Goal: Information Seeking & Learning: Learn about a topic

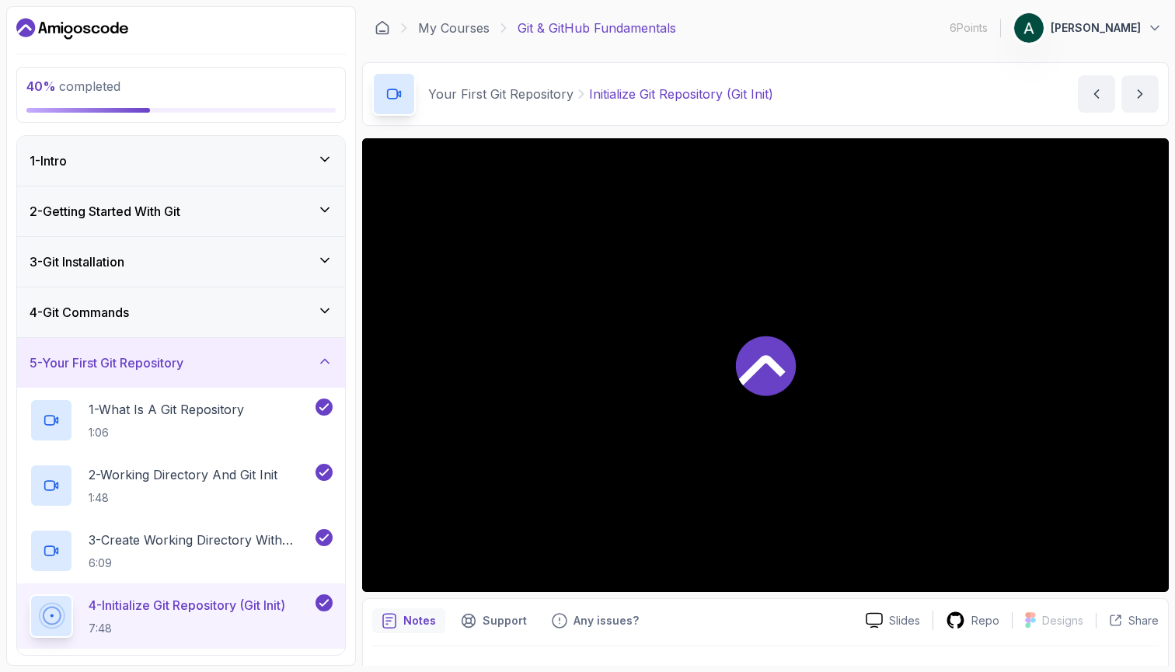
click at [581, 416] on div at bounding box center [765, 365] width 806 height 454
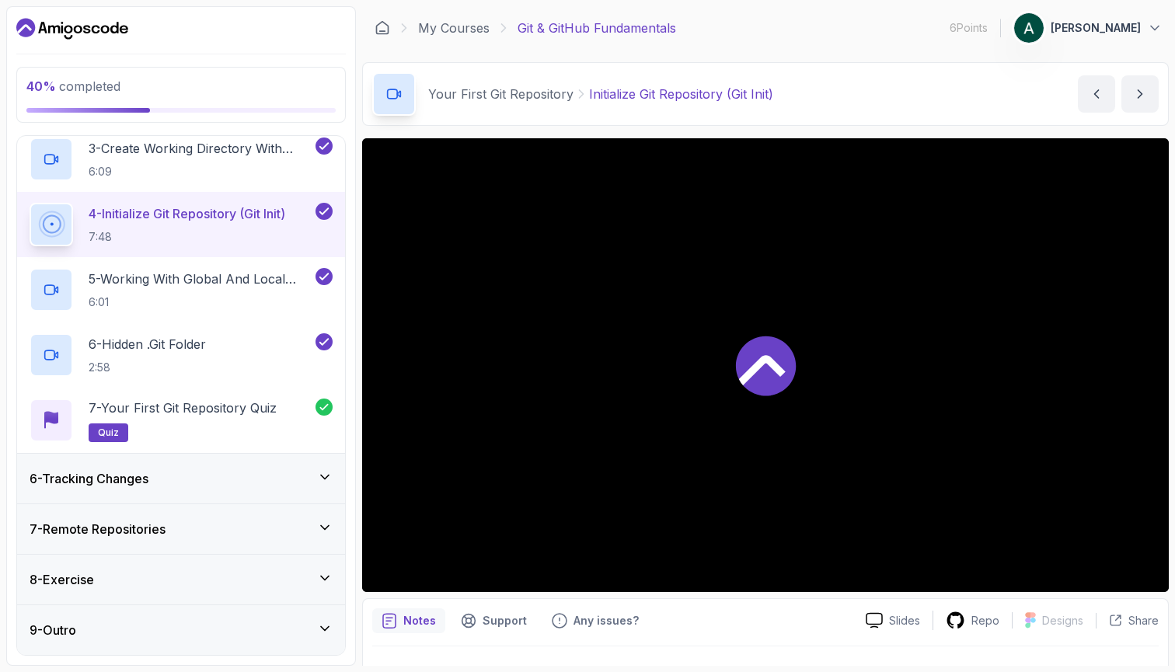
scroll to position [392, 0]
click at [170, 479] on div "6 - Tracking Changes" at bounding box center [181, 478] width 303 height 19
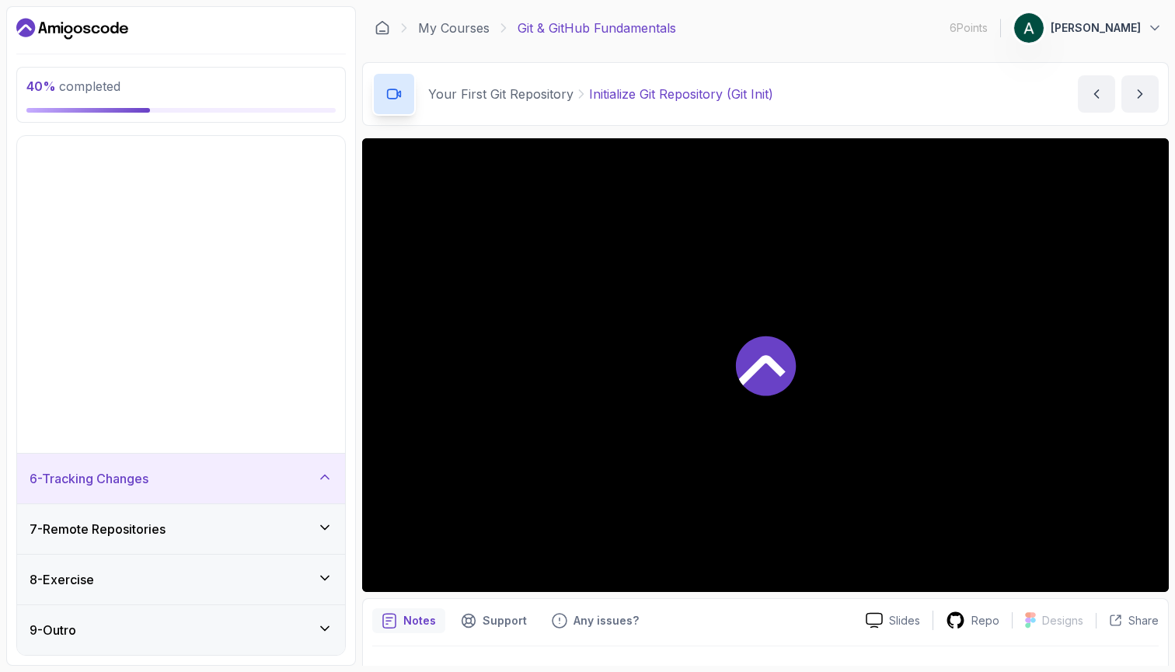
scroll to position [0, 0]
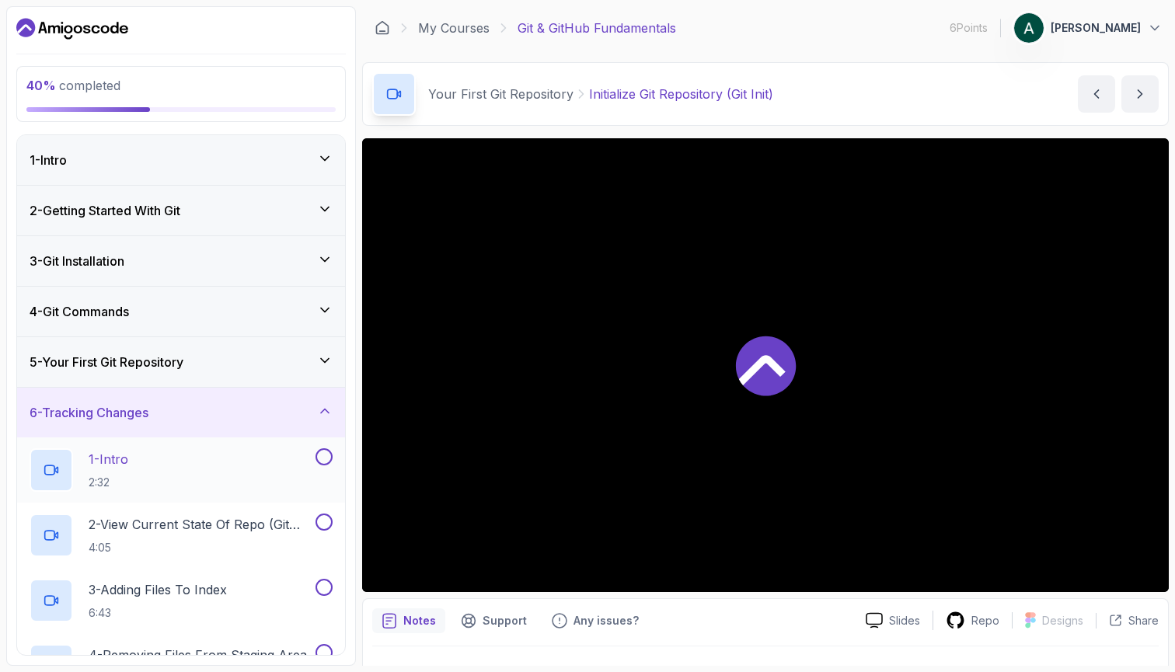
click at [229, 466] on div "1 - Intro 2:32" at bounding box center [171, 470] width 283 height 44
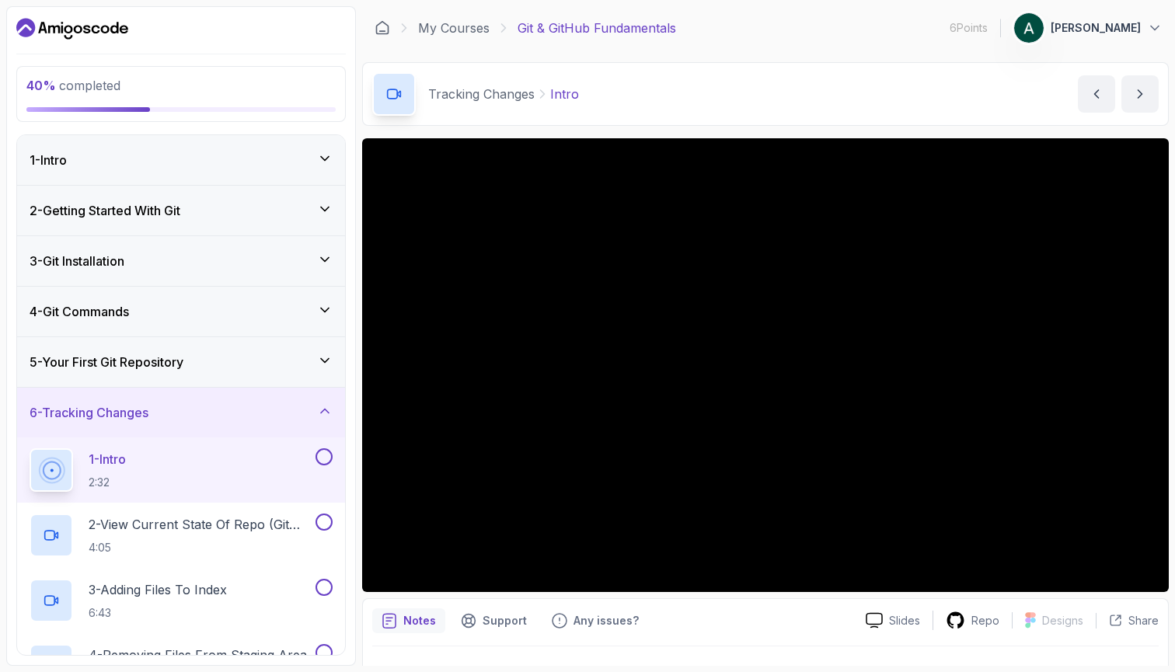
click at [861, 323] on div at bounding box center [765, 365] width 806 height 454
click at [847, 299] on div at bounding box center [765, 365] width 806 height 454
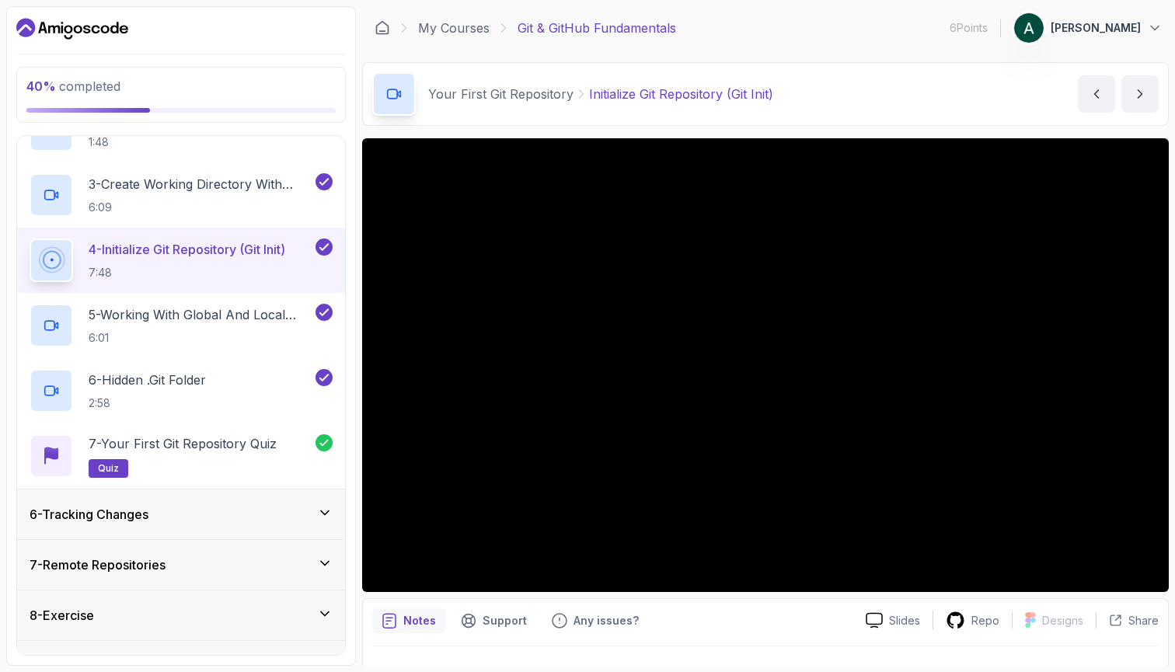
scroll to position [353, 0]
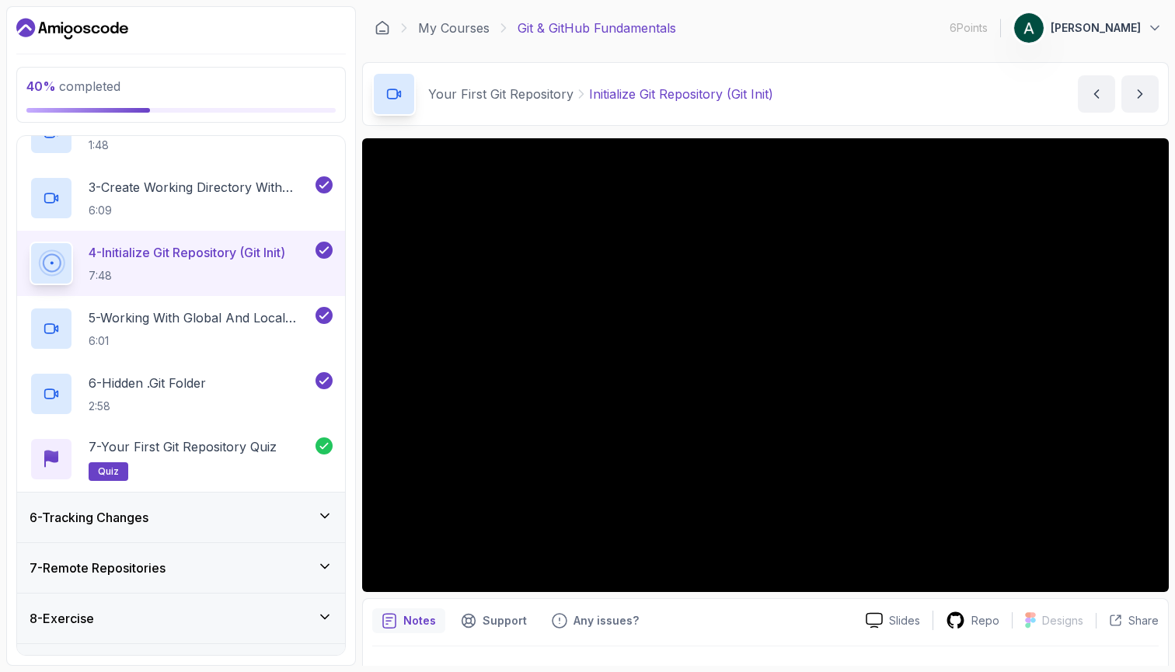
click at [220, 528] on div "6 - Tracking Changes" at bounding box center [181, 518] width 328 height 50
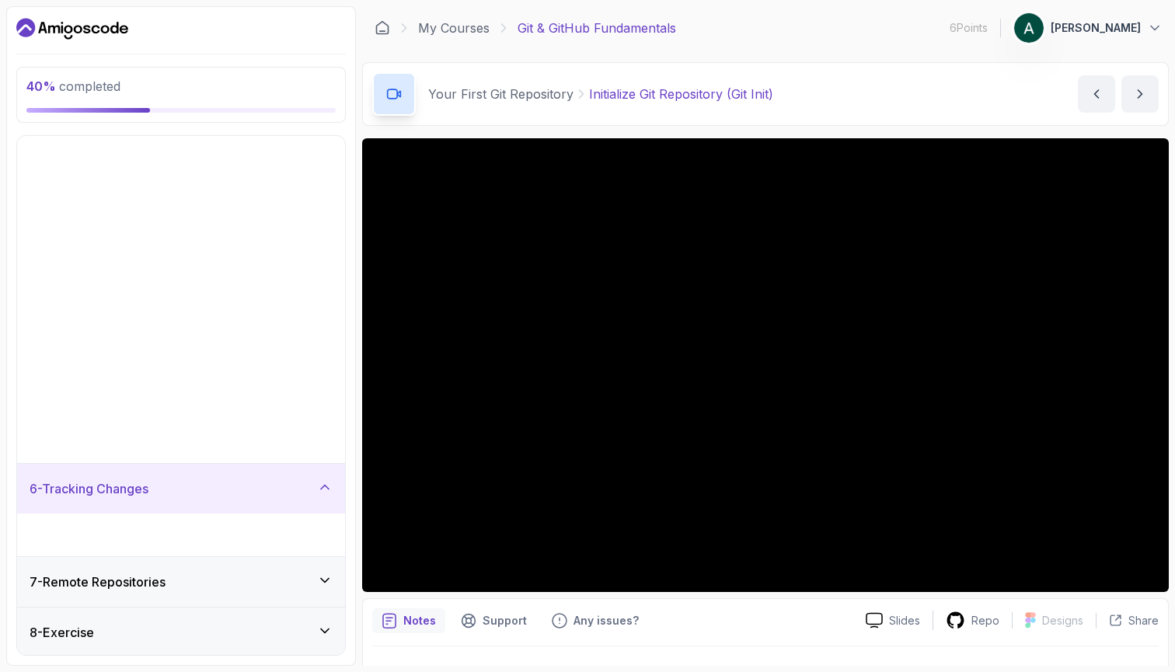
scroll to position [0, 0]
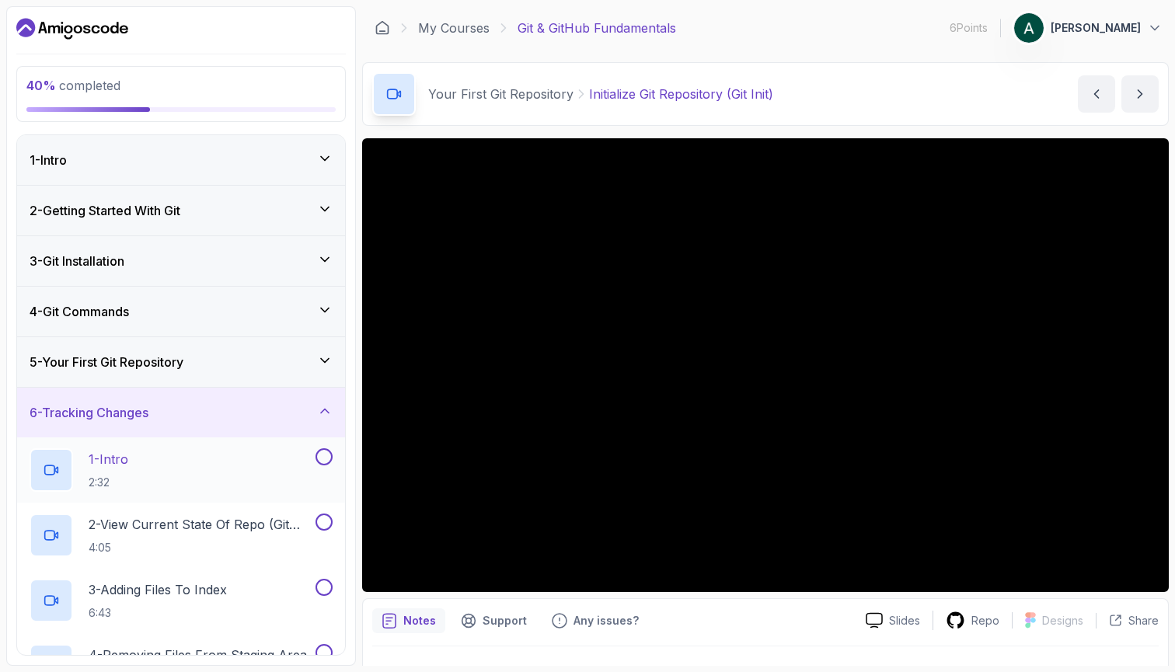
click at [231, 462] on div "1 - Intro 2:32" at bounding box center [171, 470] width 283 height 44
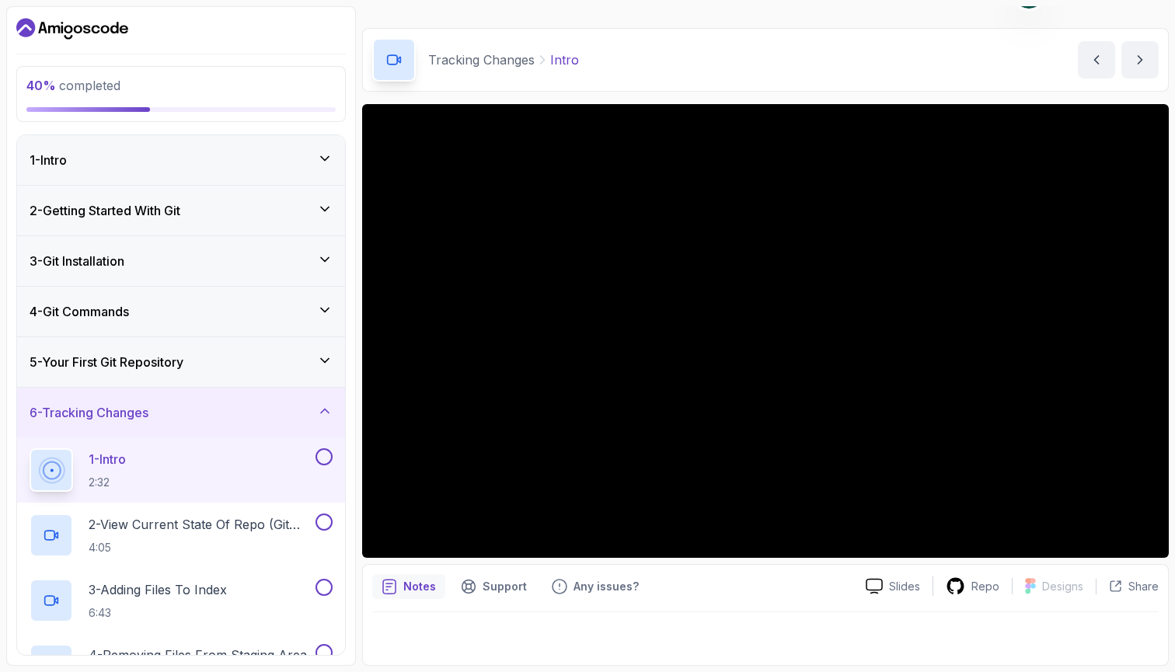
scroll to position [34, 0]
click at [197, 517] on p "2 - View Current State Of Repo (Git Status)" at bounding box center [201, 524] width 224 height 19
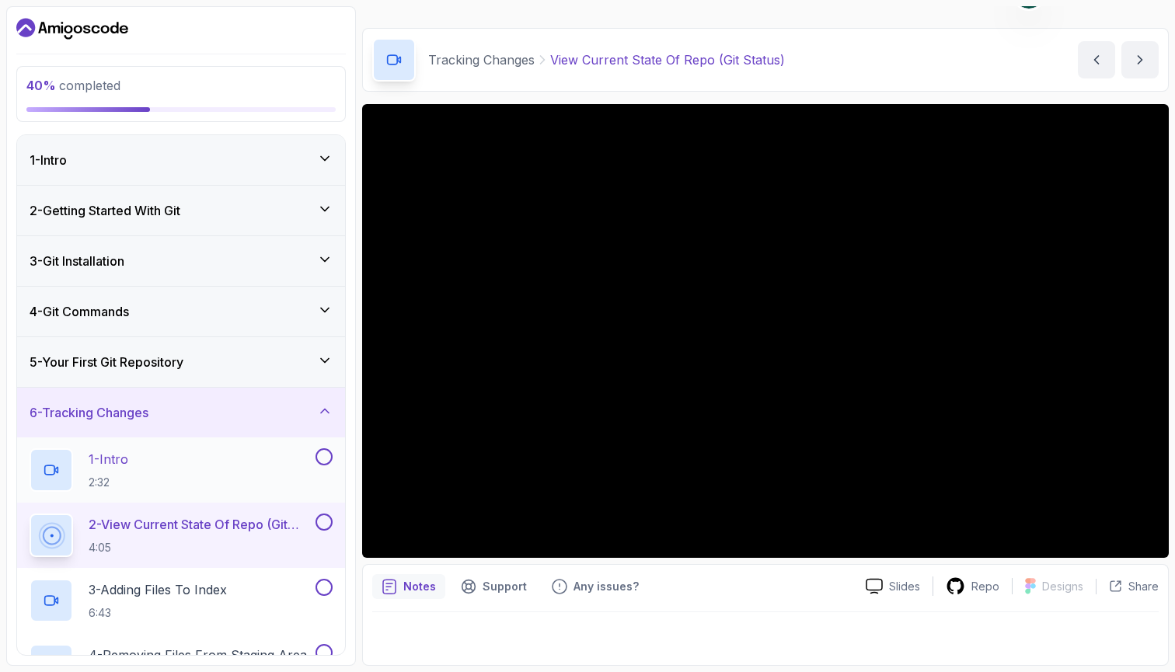
click at [326, 457] on button at bounding box center [323, 456] width 17 height 17
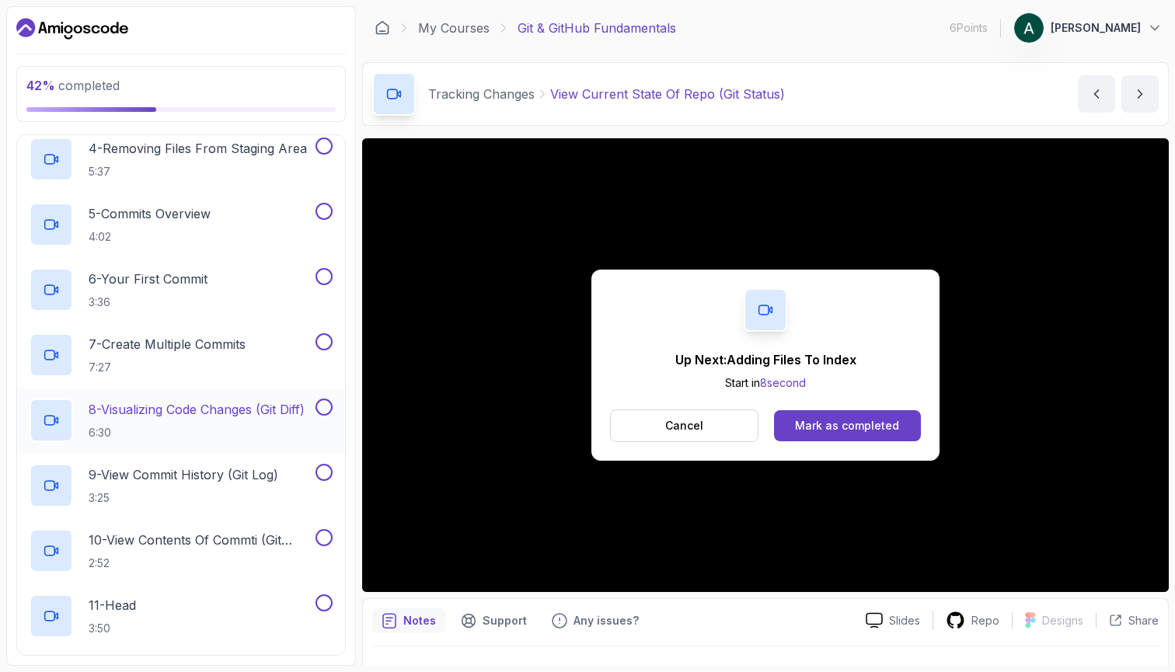
scroll to position [355, 0]
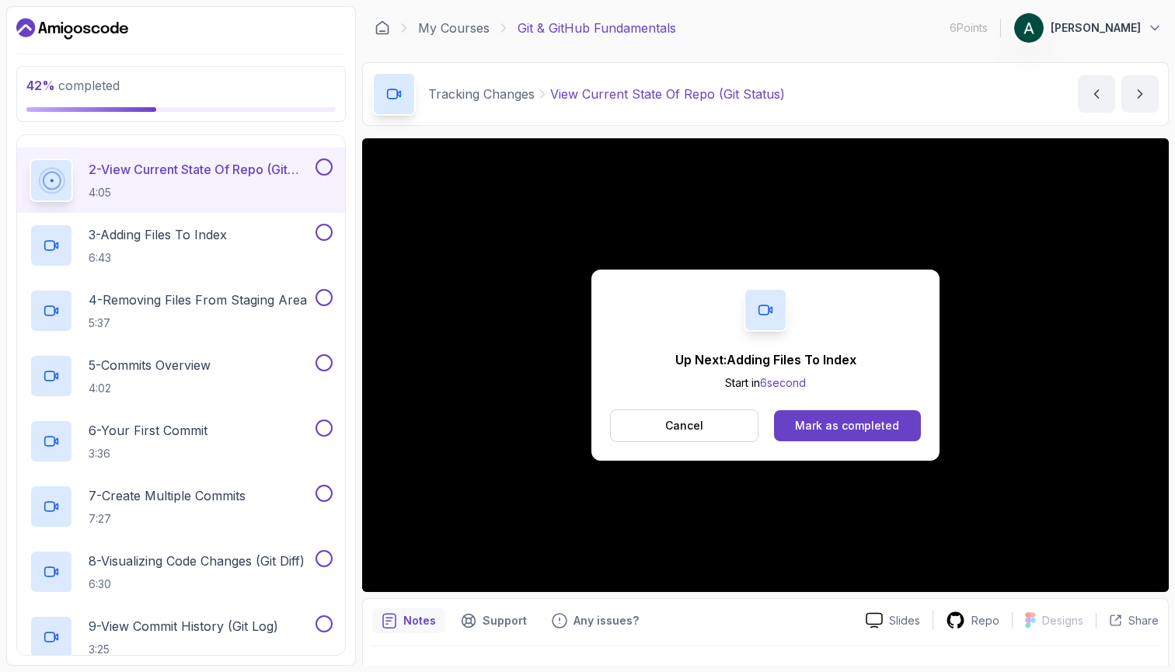
click at [326, 169] on button at bounding box center [323, 166] width 17 height 17
click at [246, 233] on div "3 - Adding Files To Index 6:43" at bounding box center [171, 246] width 283 height 44
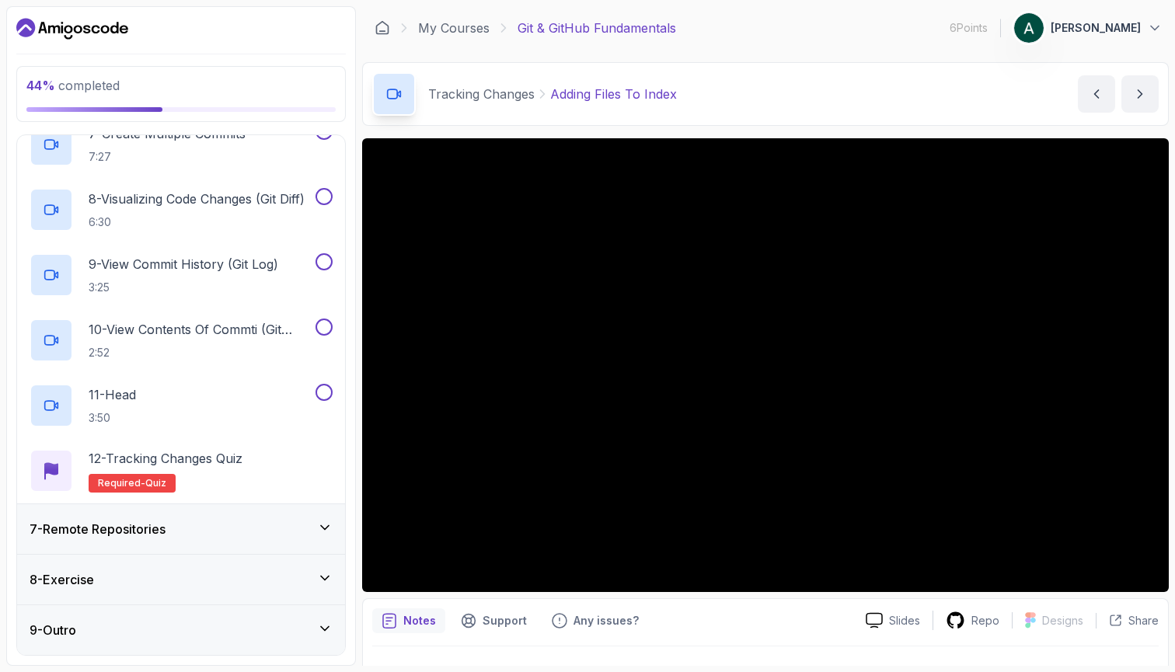
scroll to position [717, 0]
click at [270, 523] on div "7 - Remote Repositories" at bounding box center [181, 529] width 303 height 19
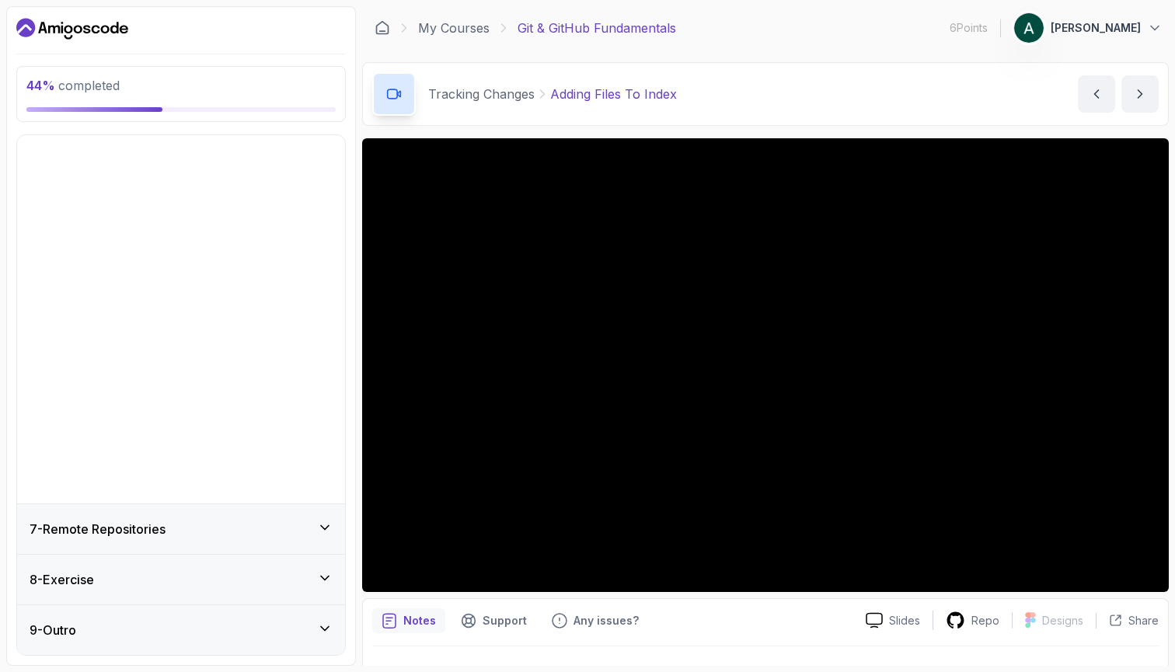
scroll to position [0, 0]
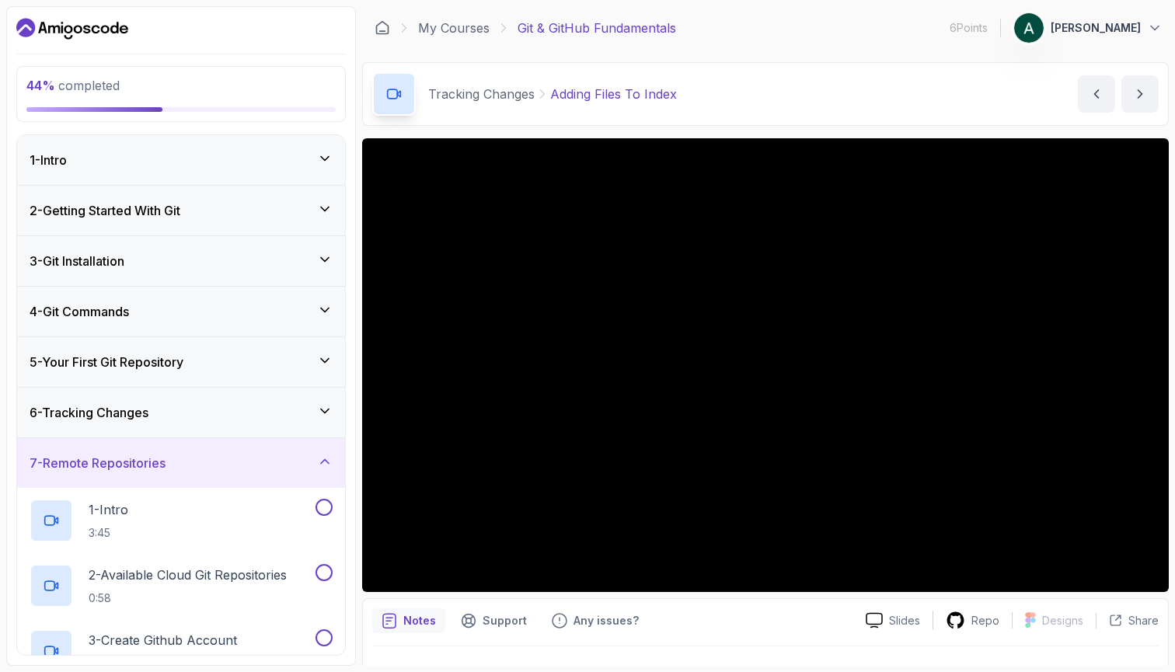
click at [244, 452] on div "7 - Remote Repositories" at bounding box center [181, 463] width 328 height 50
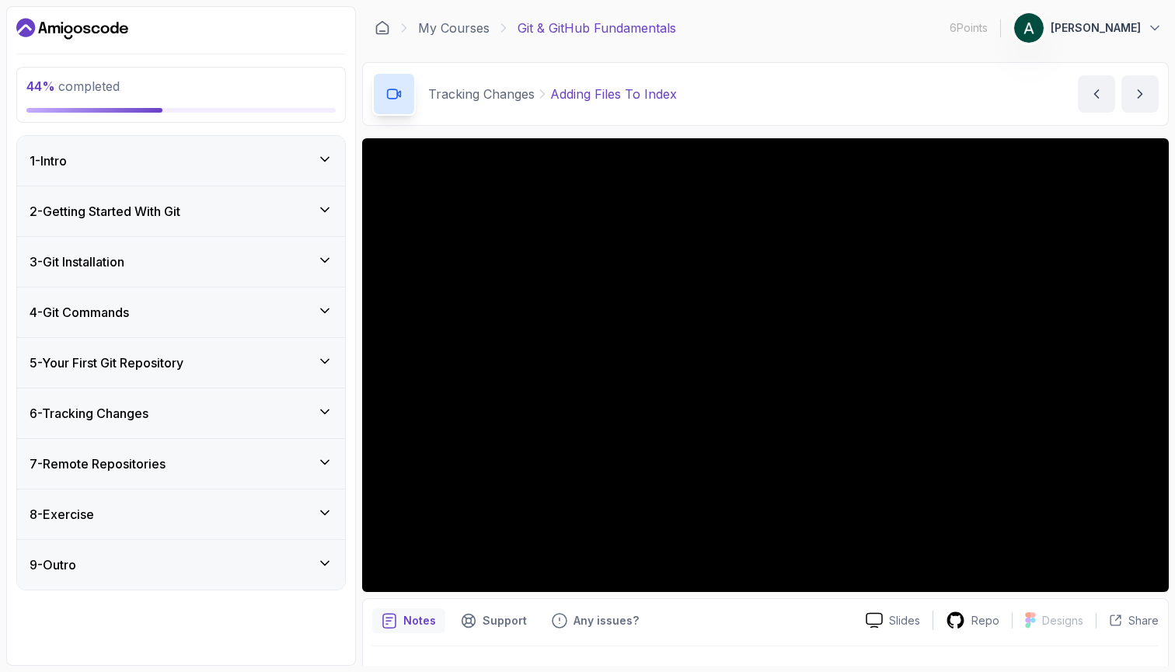
click at [204, 402] on div "6 - Tracking Changes" at bounding box center [181, 413] width 328 height 50
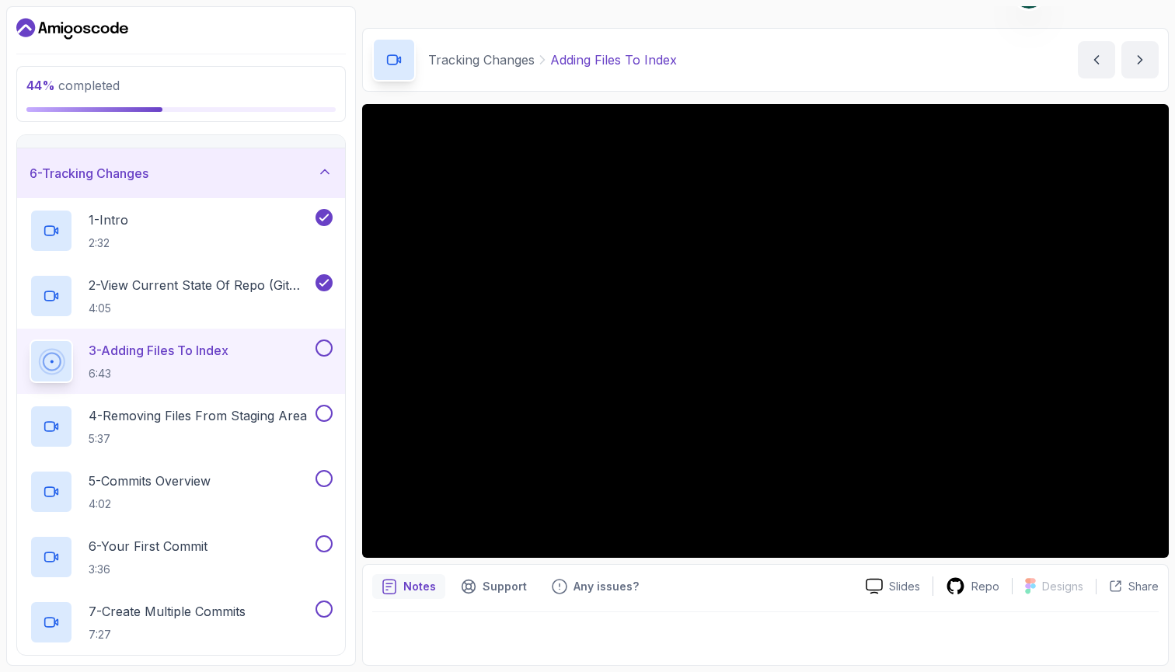
scroll to position [241, 0]
click at [261, 429] on h2 "4 - Removing Files From Staging Area 5:37" at bounding box center [198, 425] width 218 height 40
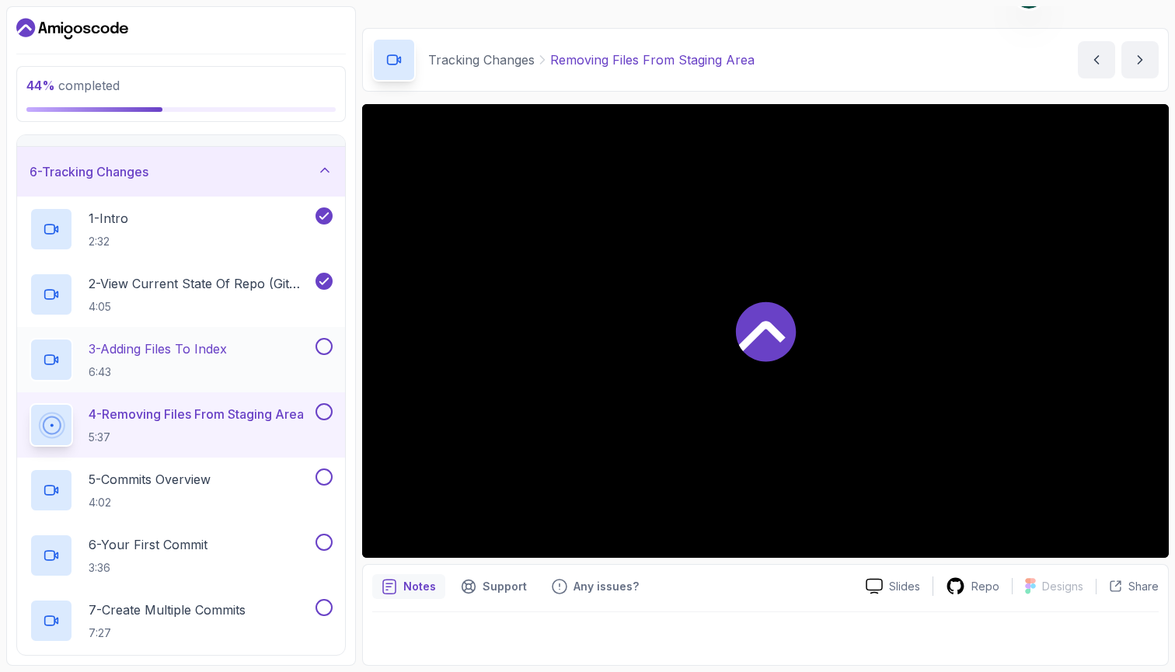
click at [336, 343] on div "3 - Adding Files To Index 6:43" at bounding box center [181, 359] width 328 height 65
click at [329, 346] on button at bounding box center [323, 346] width 17 height 17
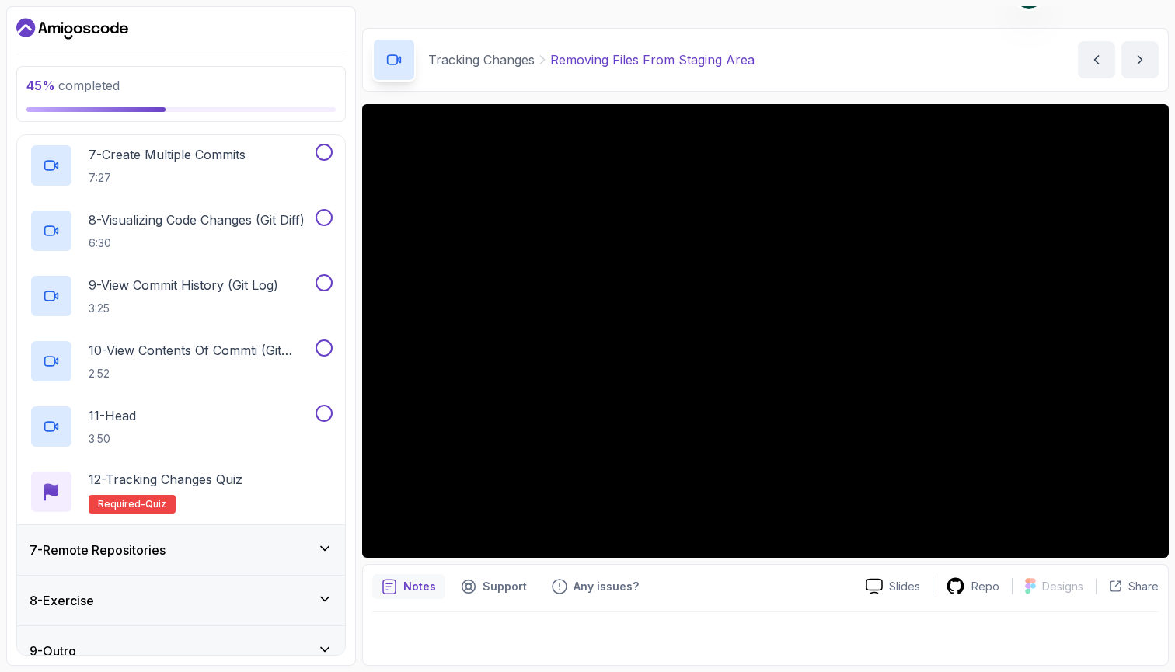
scroll to position [690, 0]
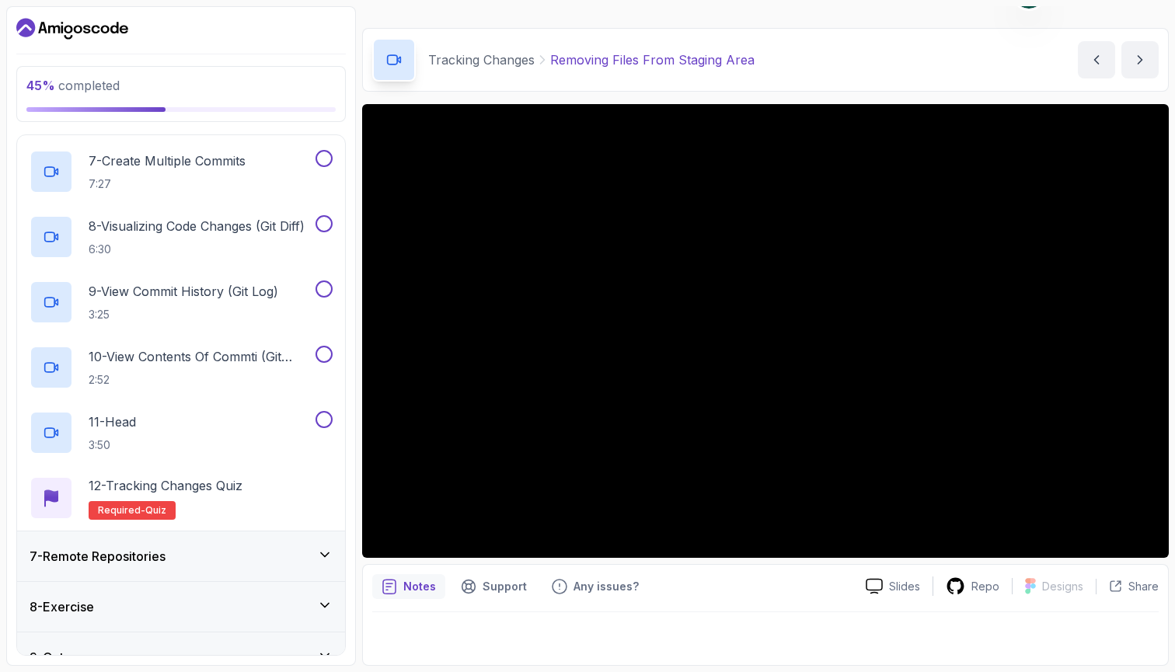
click at [232, 561] on div "7 - Remote Repositories" at bounding box center [181, 556] width 303 height 19
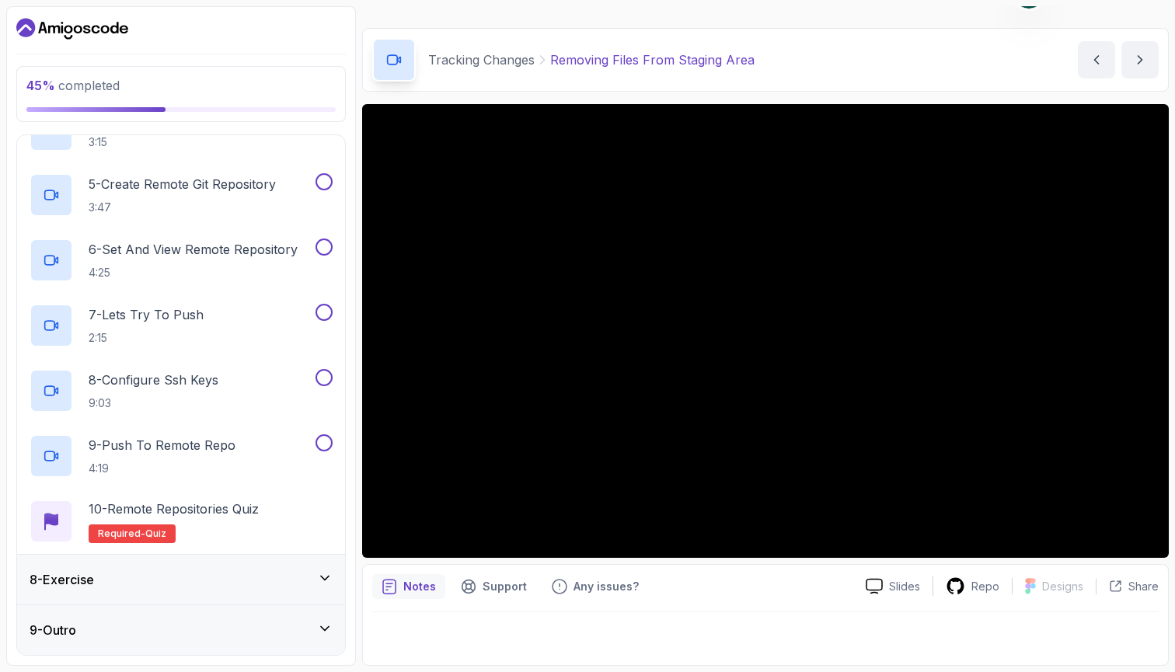
scroll to position [587, 0]
click at [232, 590] on div "8 - Exercise" at bounding box center [181, 580] width 328 height 50
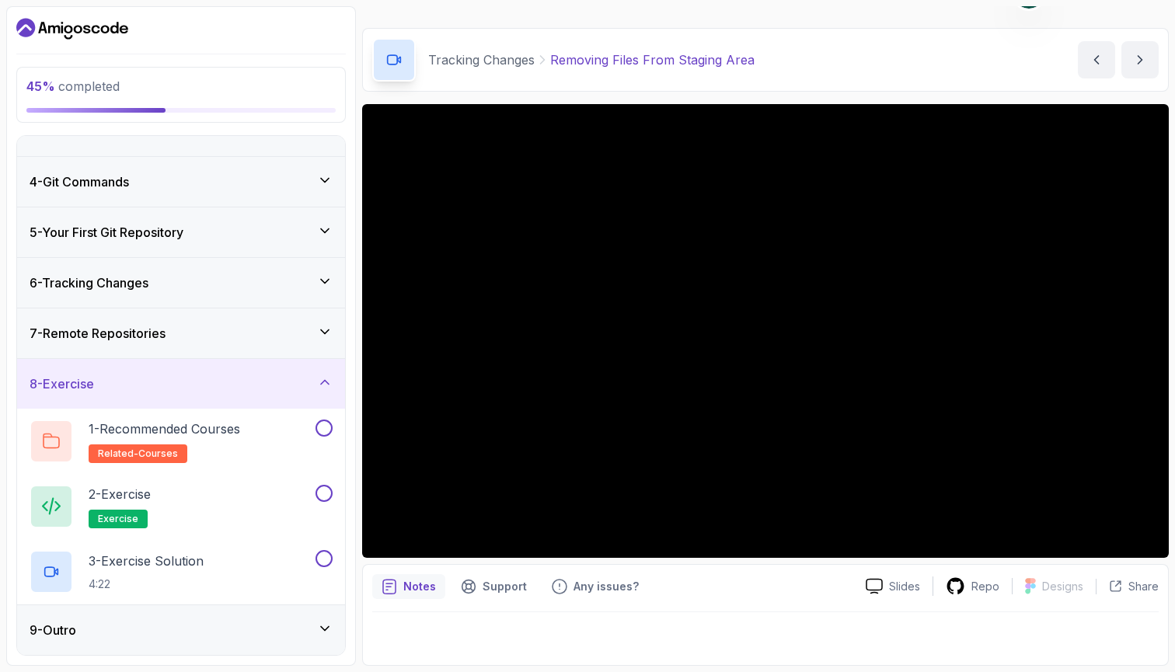
scroll to position [131, 0]
click at [213, 644] on div "9 - Outro" at bounding box center [181, 630] width 328 height 50
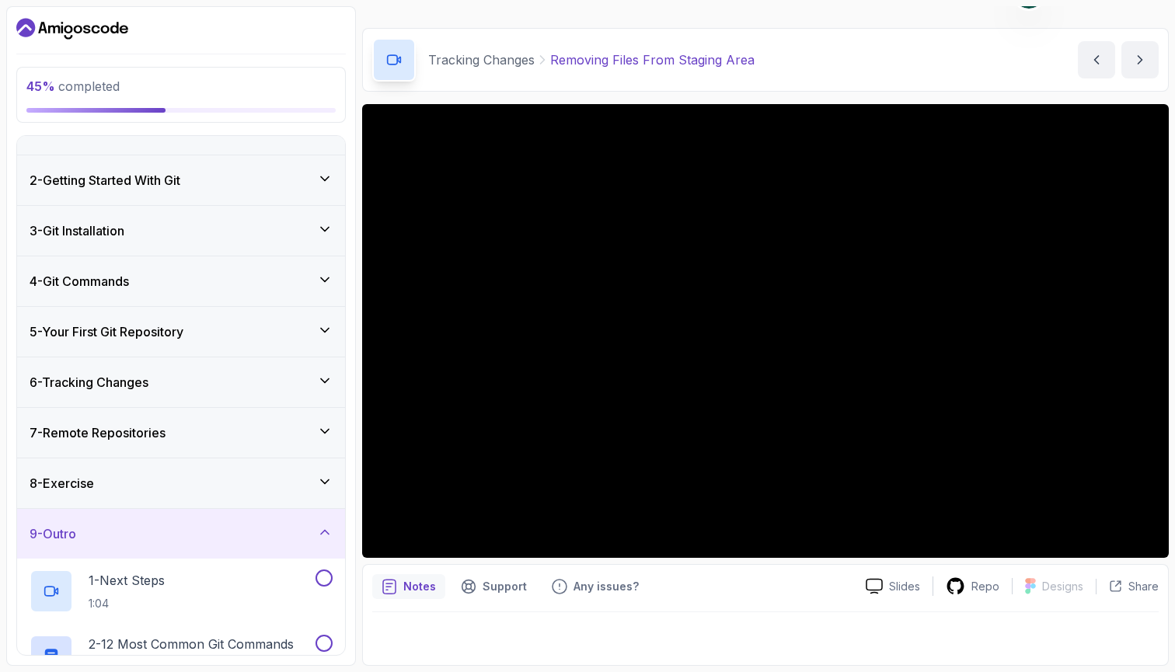
scroll to position [12, 0]
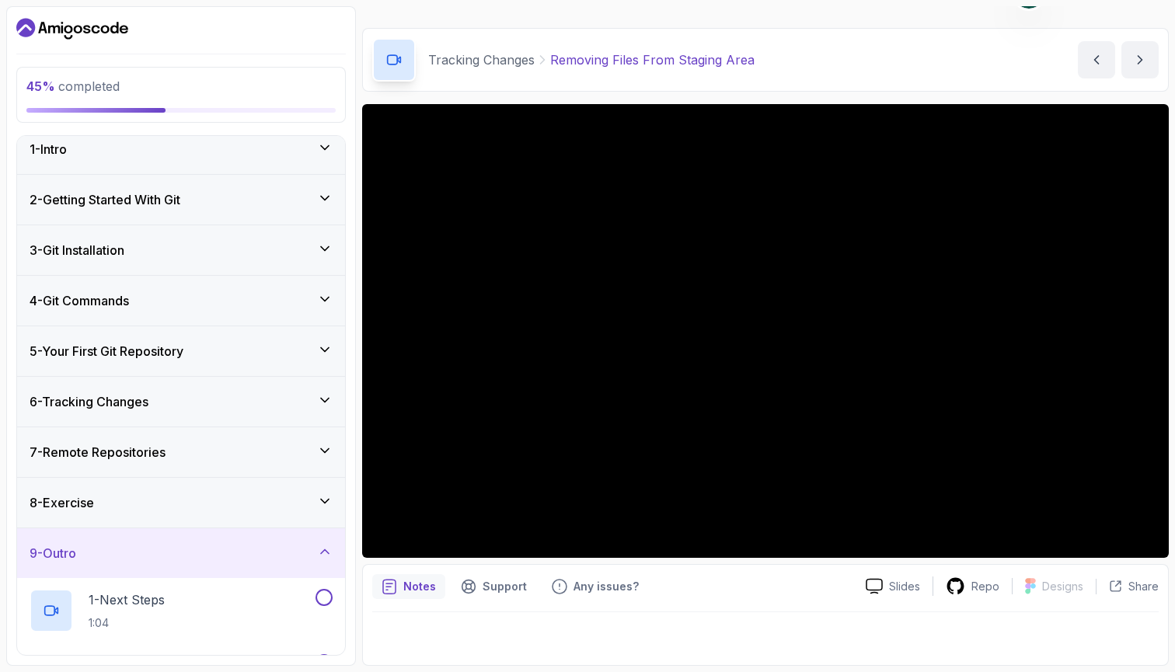
click at [202, 557] on div "9 - Outro" at bounding box center [181, 553] width 303 height 19
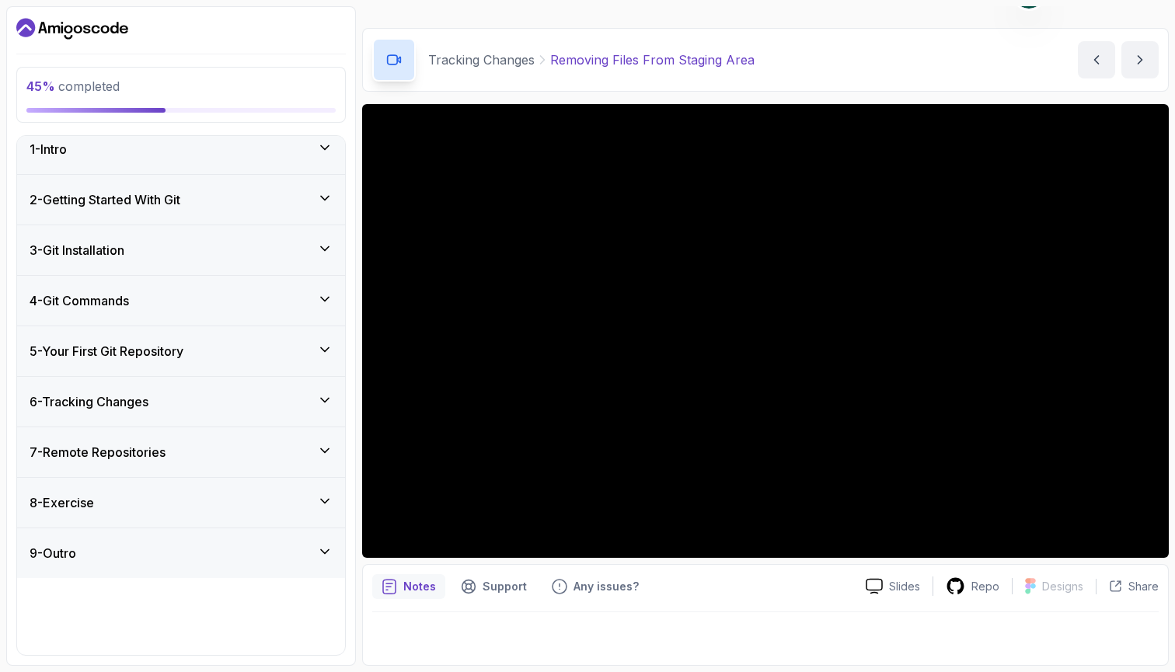
scroll to position [0, 0]
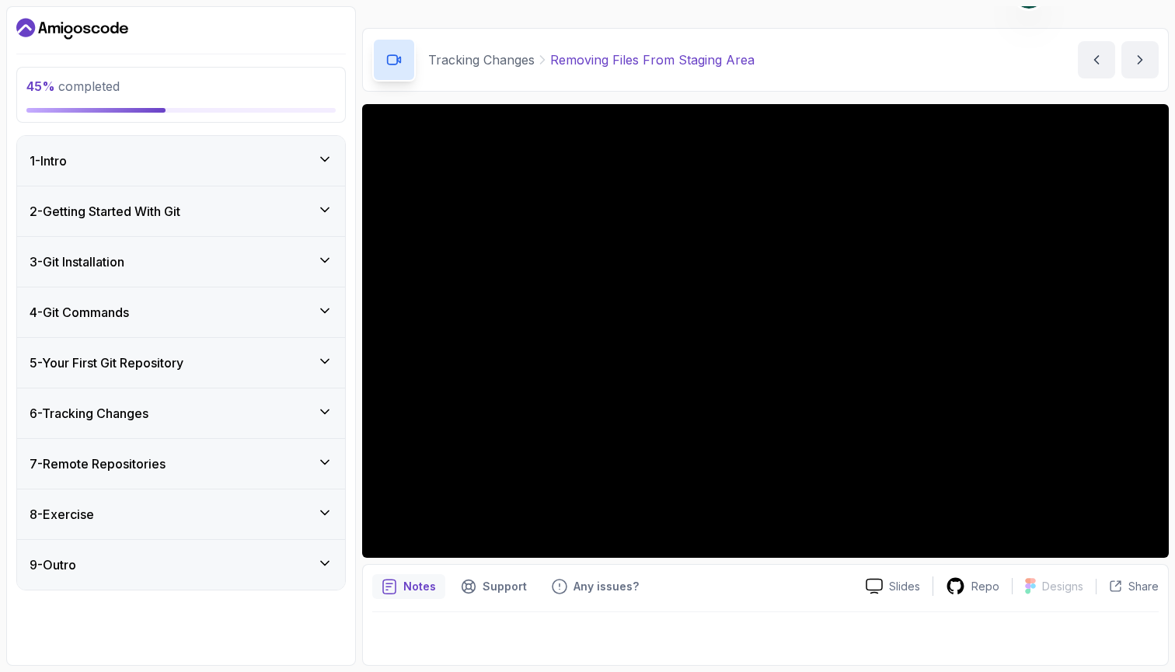
click at [199, 504] on div "8 - Exercise" at bounding box center [181, 514] width 328 height 50
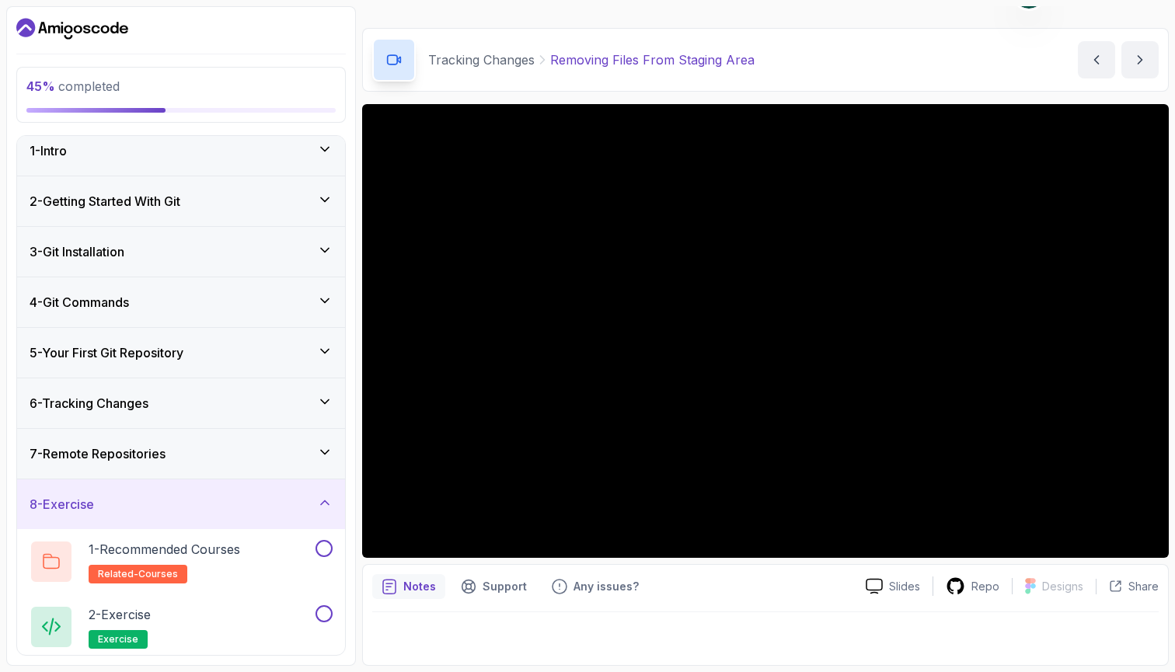
scroll to position [9, 0]
click at [204, 463] on div "7 - Remote Repositories" at bounding box center [181, 455] width 303 height 19
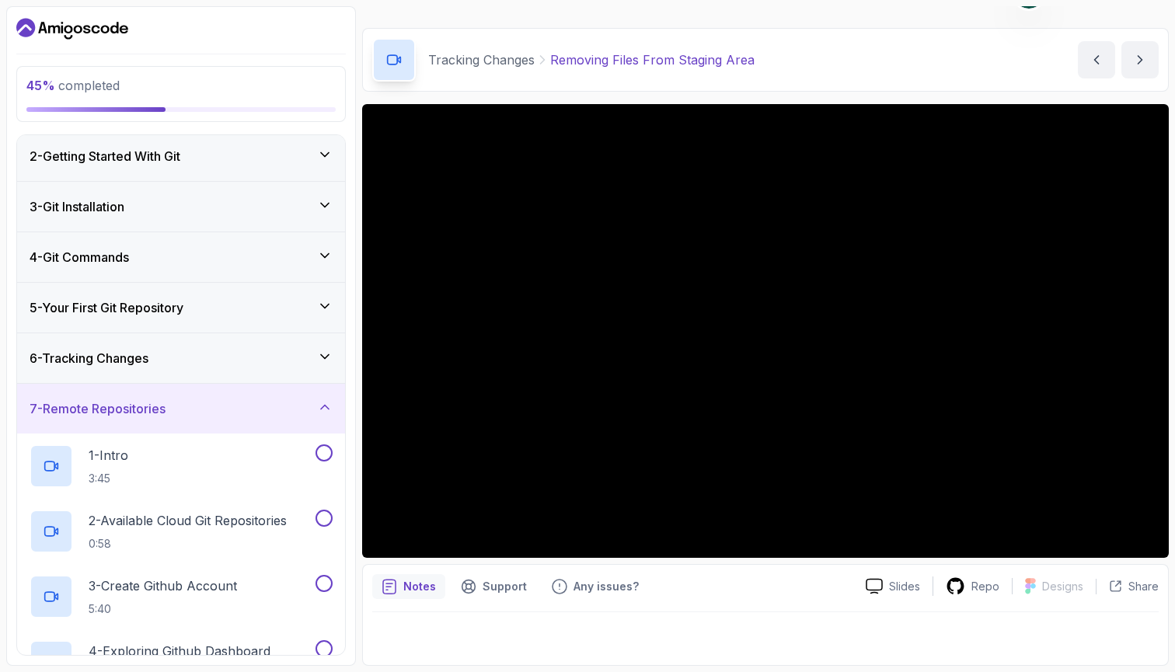
scroll to position [2, 0]
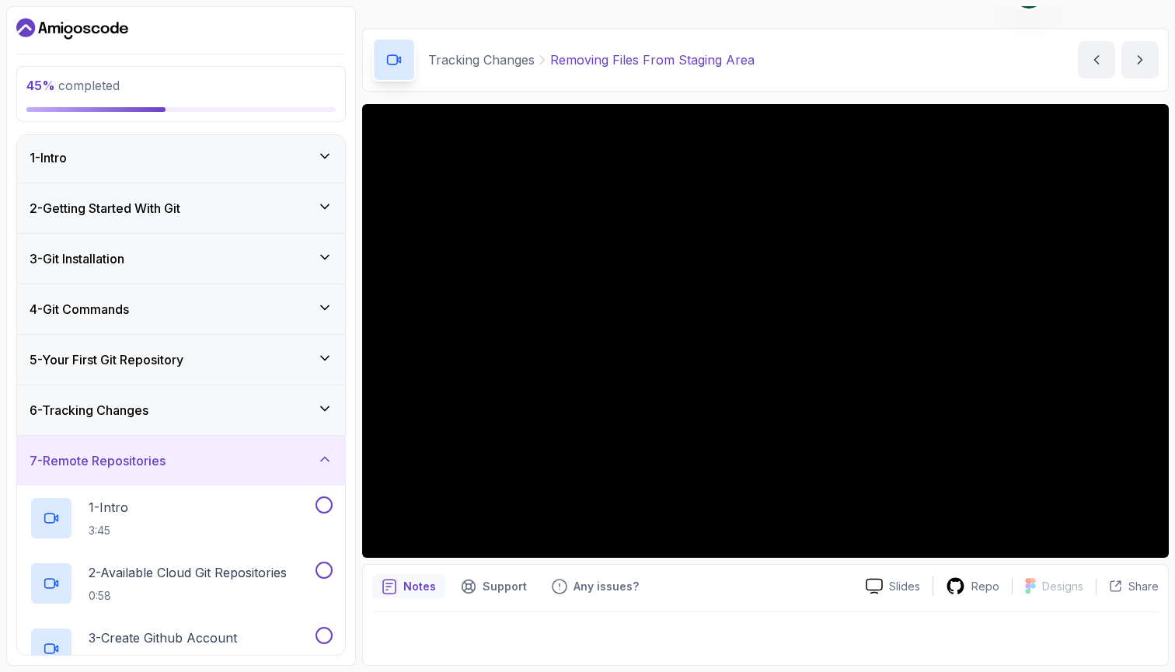
click at [214, 413] on div "6 - Tracking Changes" at bounding box center [181, 410] width 303 height 19
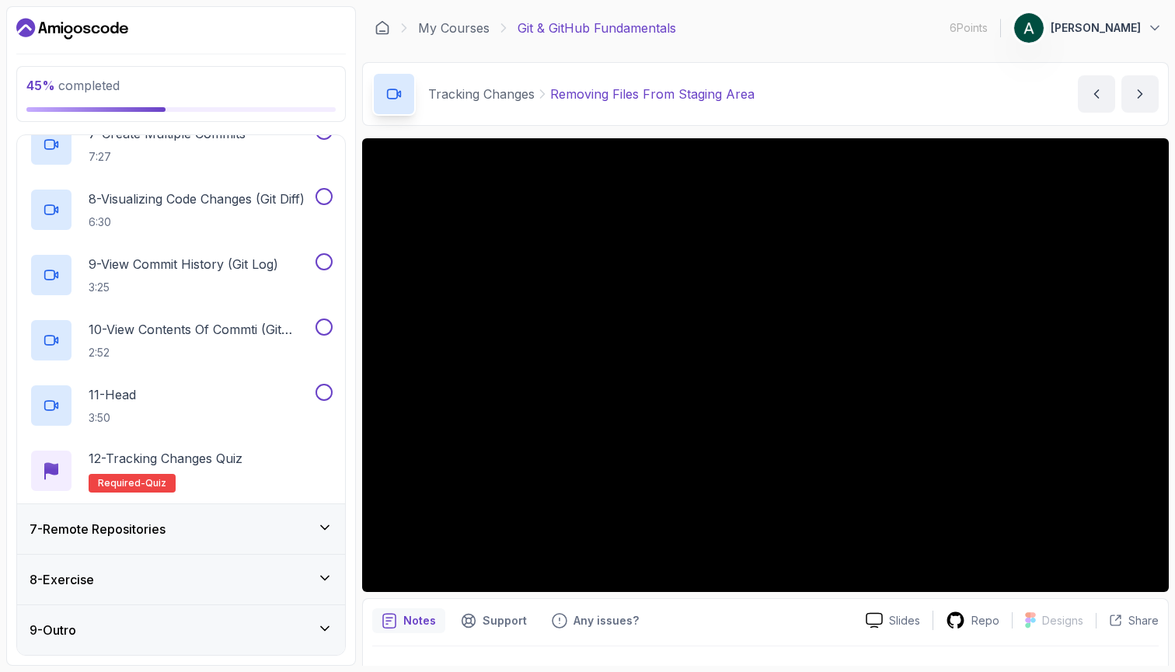
scroll to position [717, 0]
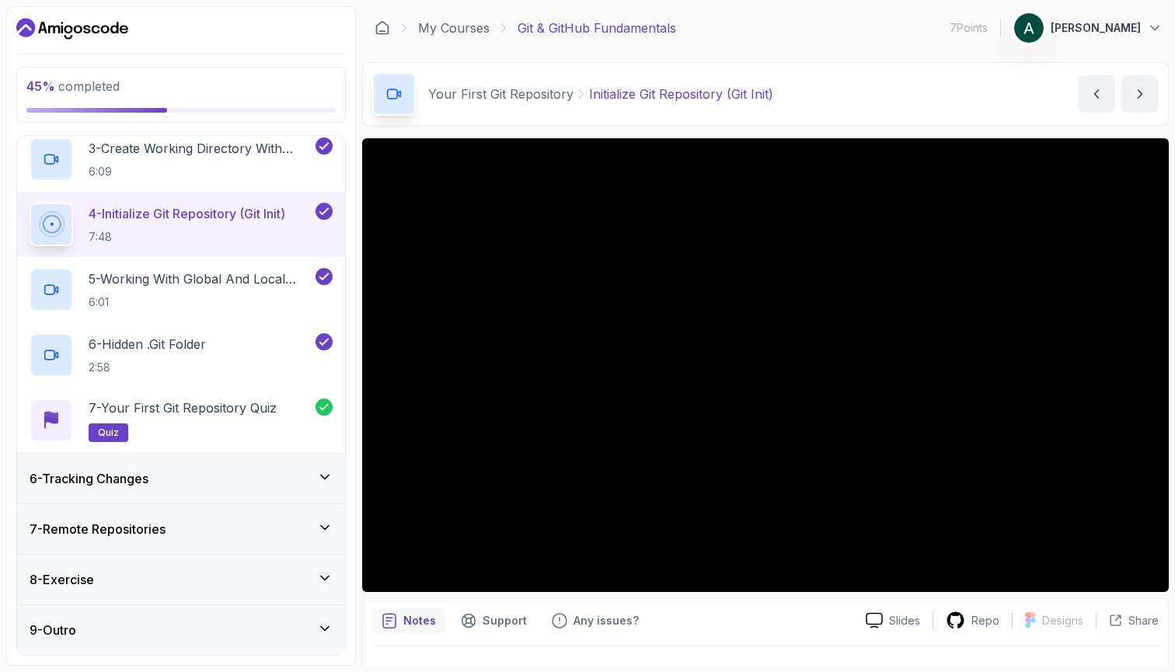
scroll to position [392, 0]
click at [208, 483] on div "6 - Tracking Changes" at bounding box center [181, 478] width 303 height 19
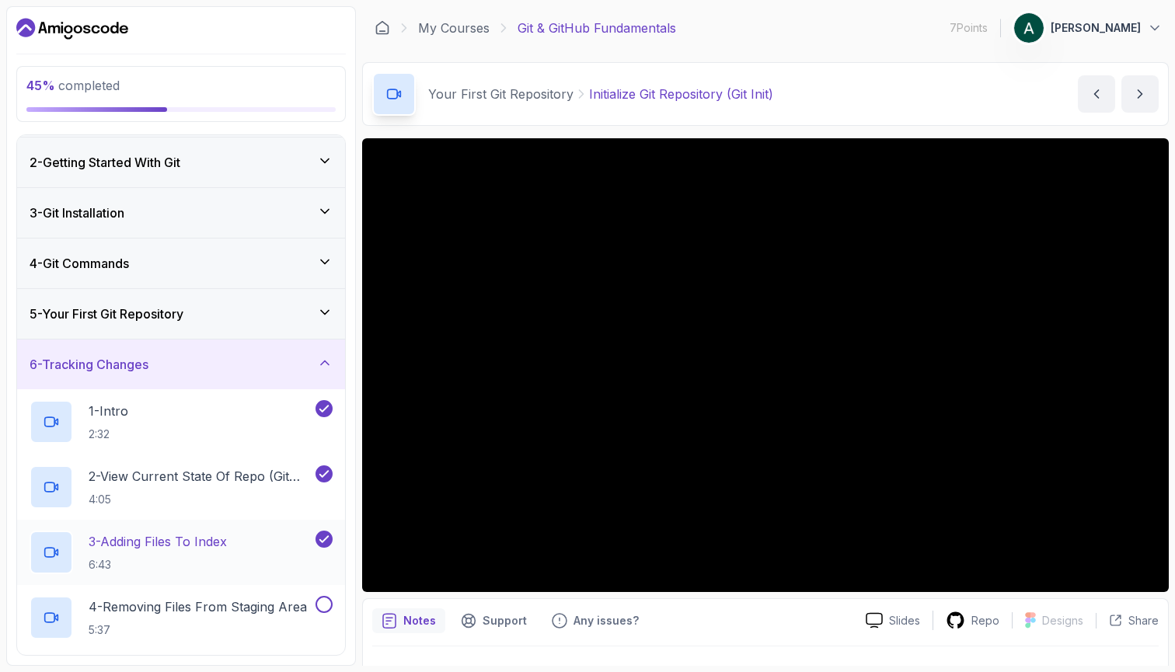
scroll to position [58, 0]
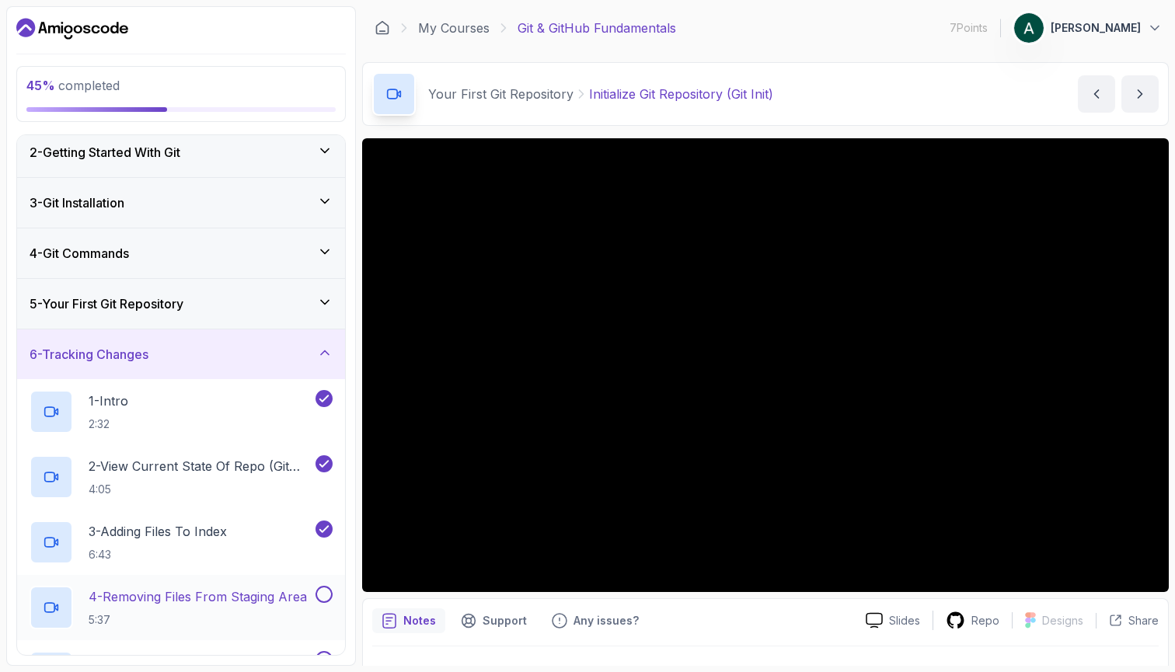
click at [247, 609] on h2 "4 - Removing Files From Staging Area 5:37" at bounding box center [198, 607] width 218 height 40
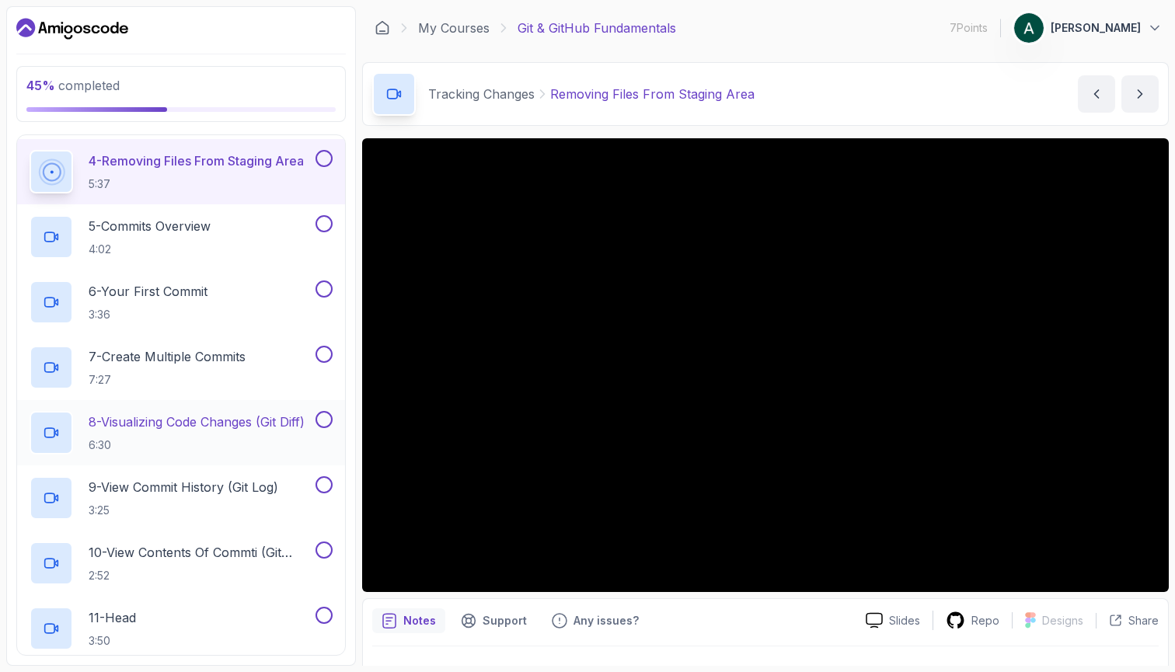
scroll to position [417, 0]
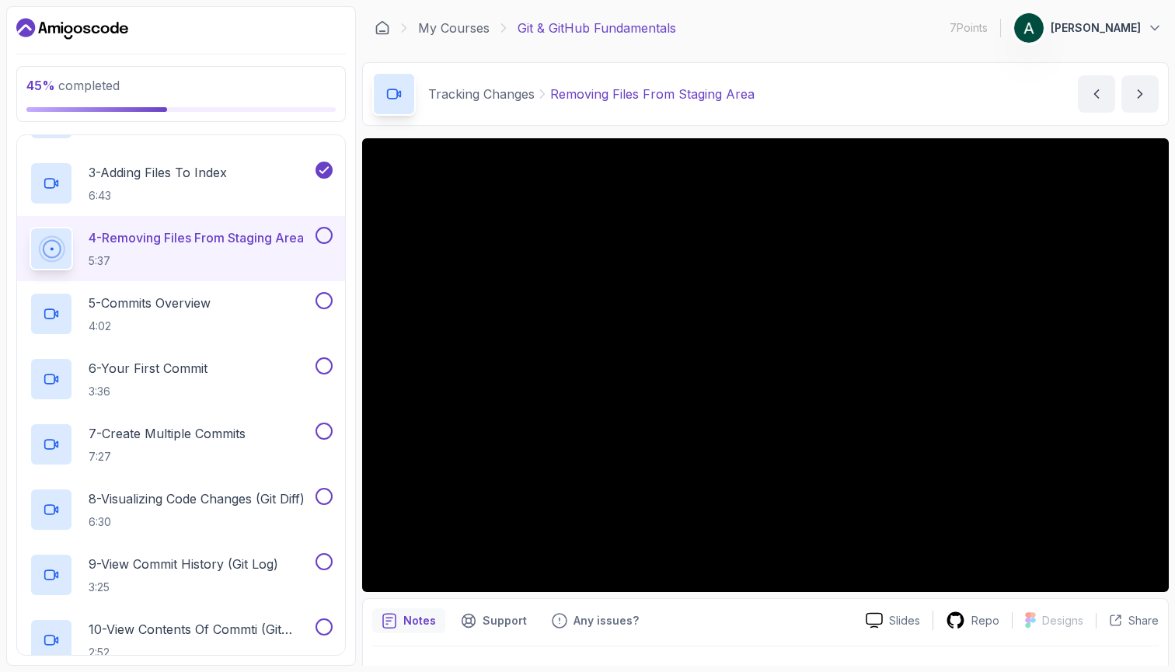
click at [317, 232] on button at bounding box center [323, 235] width 17 height 17
click at [252, 303] on div "5 - Commits Overview 4:02" at bounding box center [171, 314] width 283 height 44
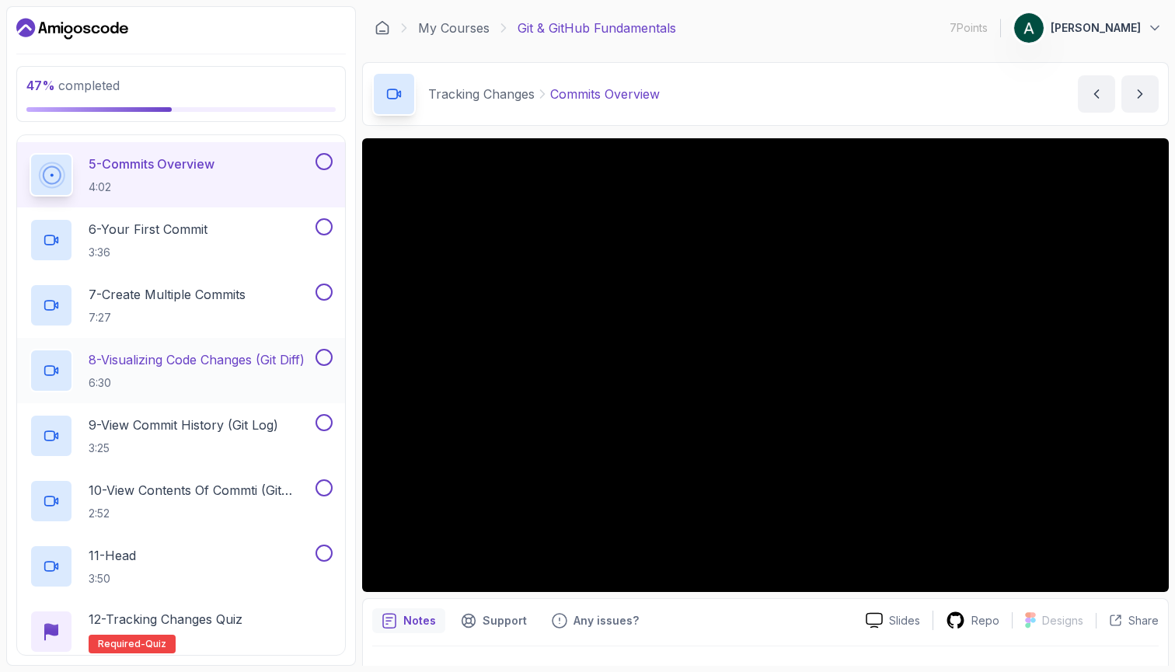
scroll to position [566, 0]
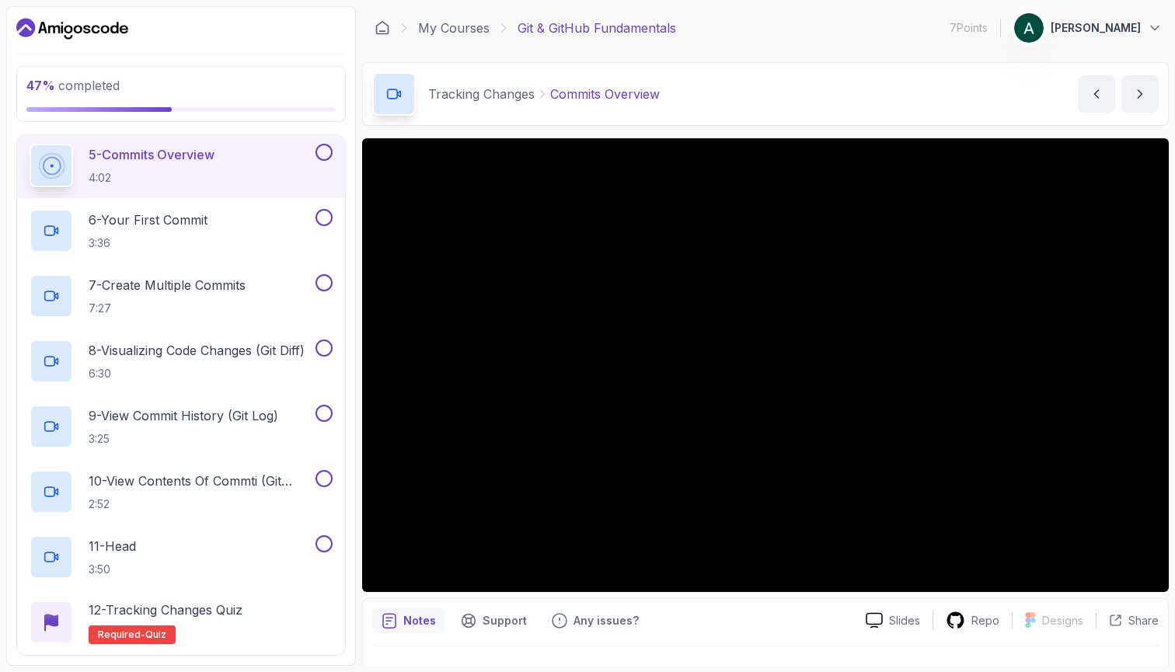
click at [327, 155] on button at bounding box center [323, 152] width 17 height 17
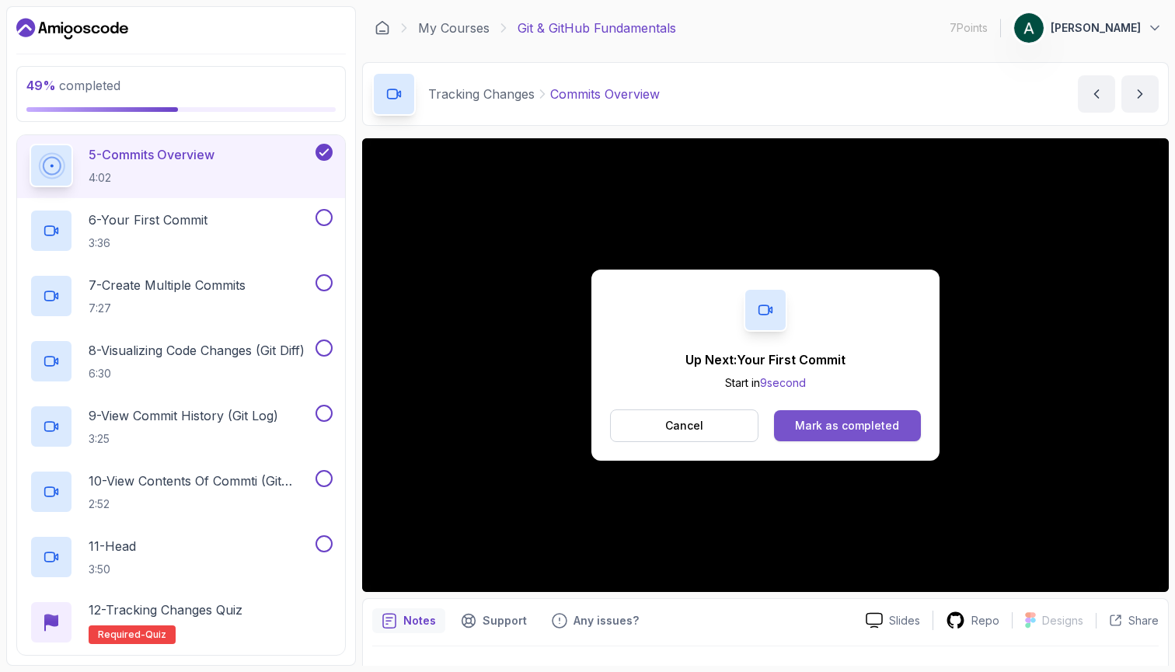
click at [841, 423] on div "Mark as completed" at bounding box center [847, 426] width 104 height 16
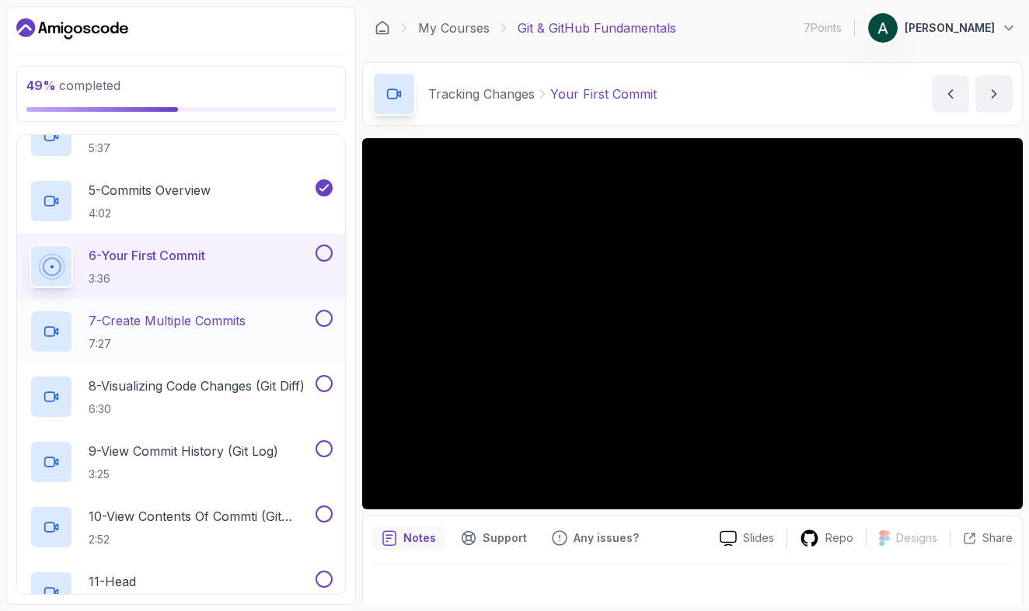
scroll to position [522, 0]
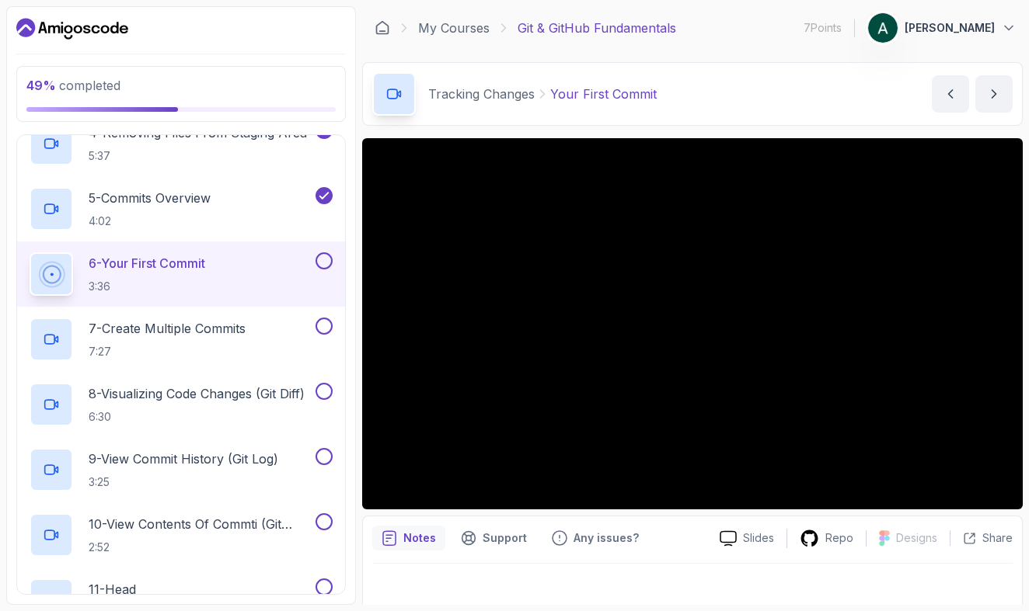
click at [221, 270] on div "6 - Your First Commit 3:36" at bounding box center [171, 275] width 283 height 44
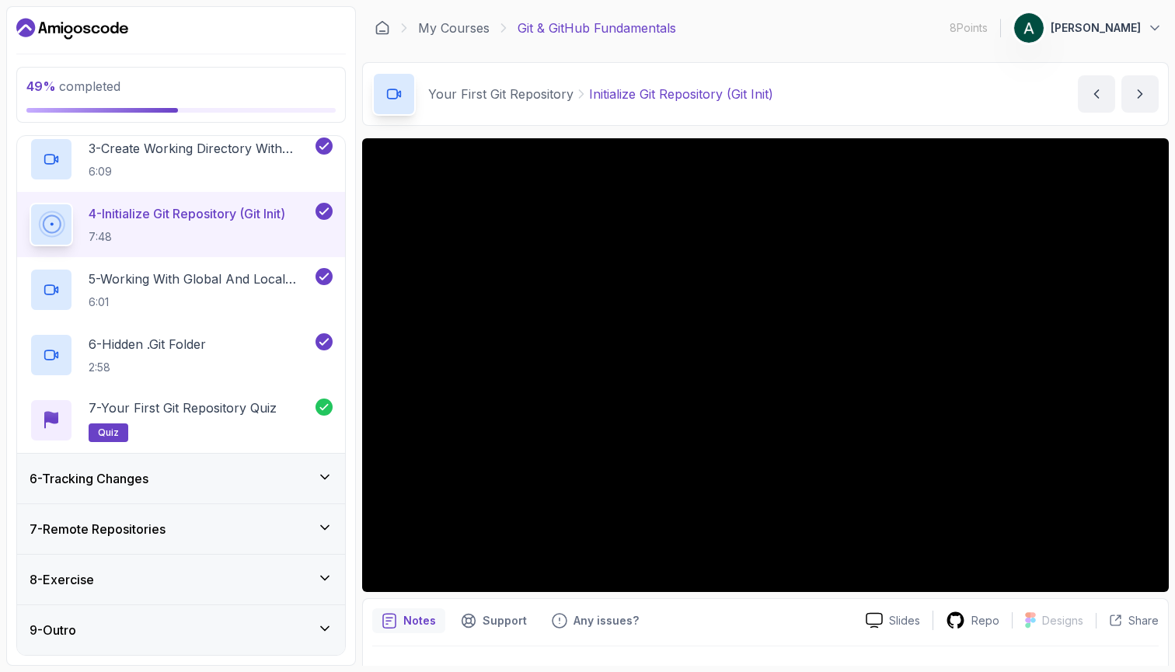
click at [193, 472] on div "6 - Tracking Changes" at bounding box center [181, 478] width 303 height 19
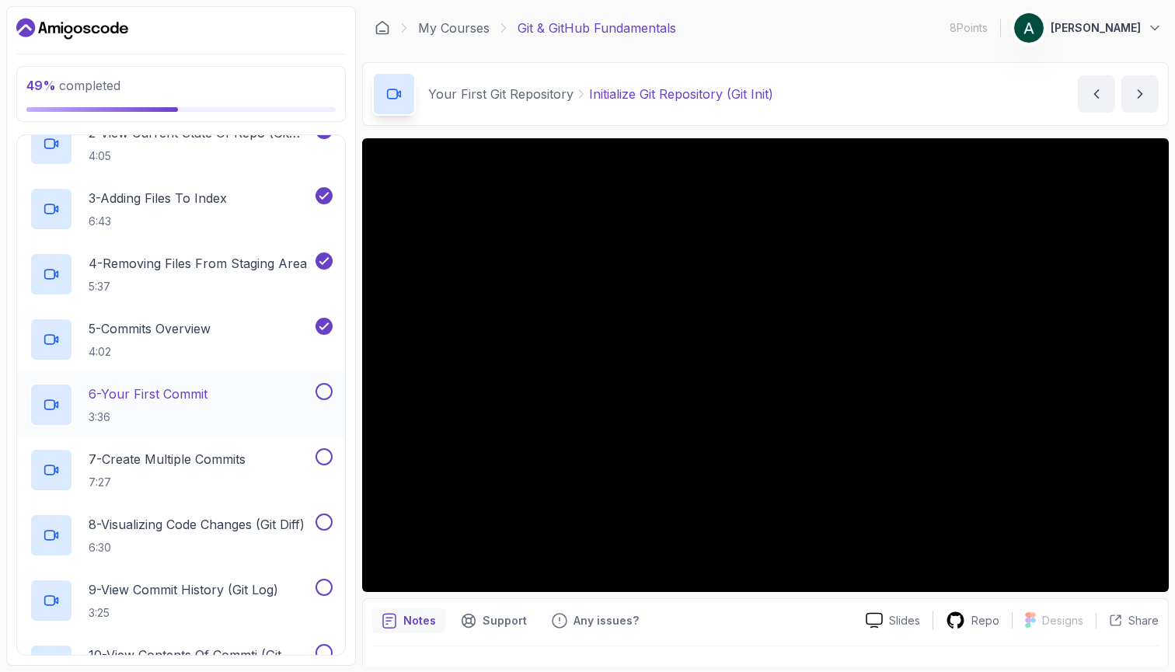
click at [234, 402] on div "6 - Your First Commit 3:36" at bounding box center [171, 405] width 283 height 44
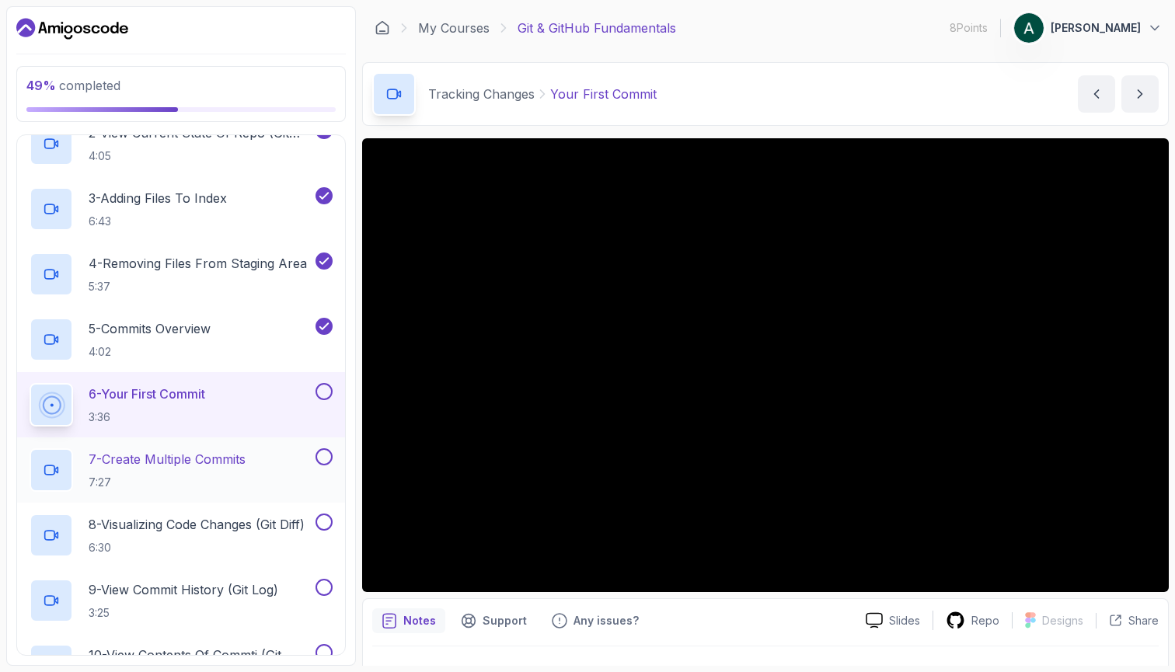
click at [270, 465] on div "7 - Create Multiple Commits 7:27" at bounding box center [171, 470] width 283 height 44
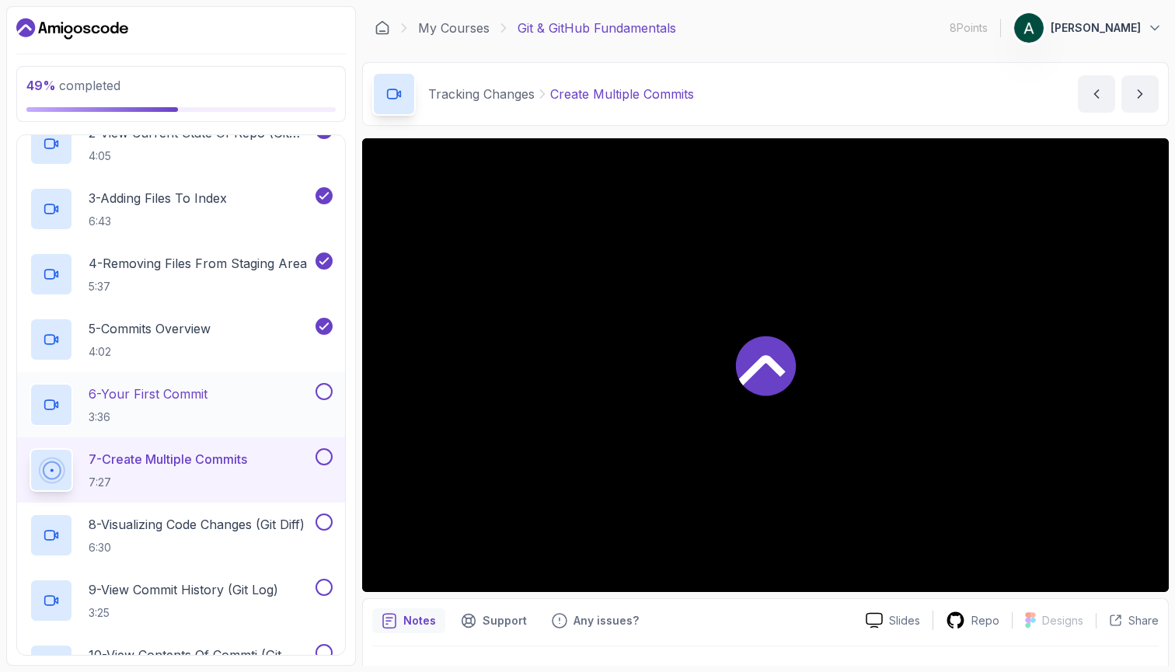
click at [326, 391] on button at bounding box center [323, 391] width 17 height 17
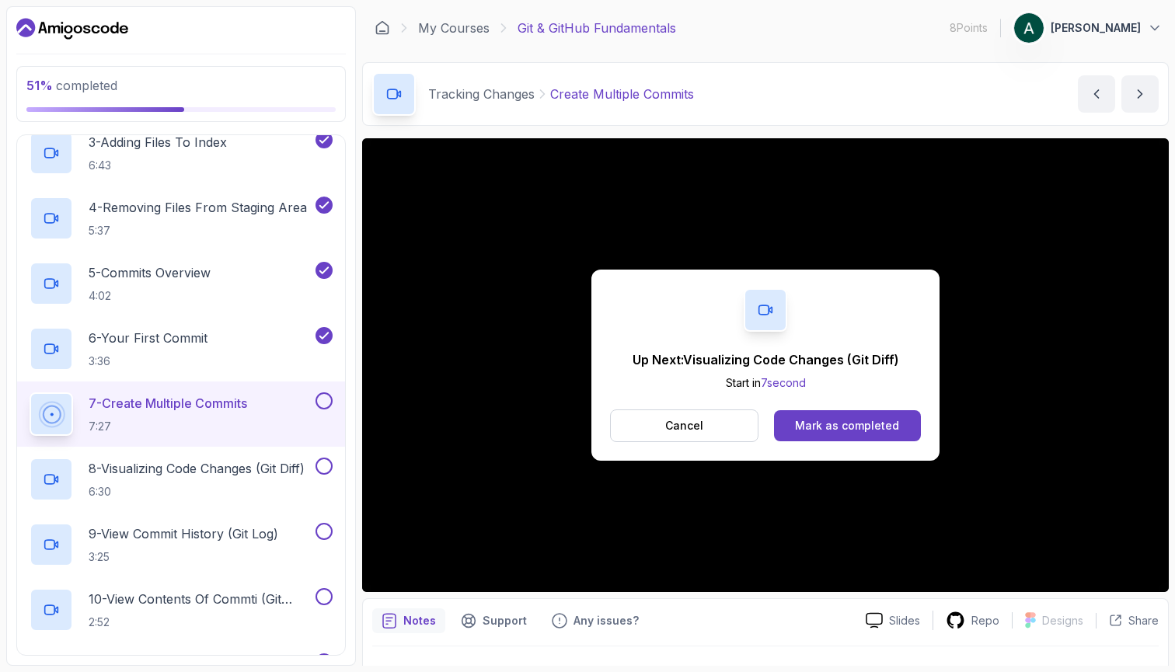
scroll to position [455, 0]
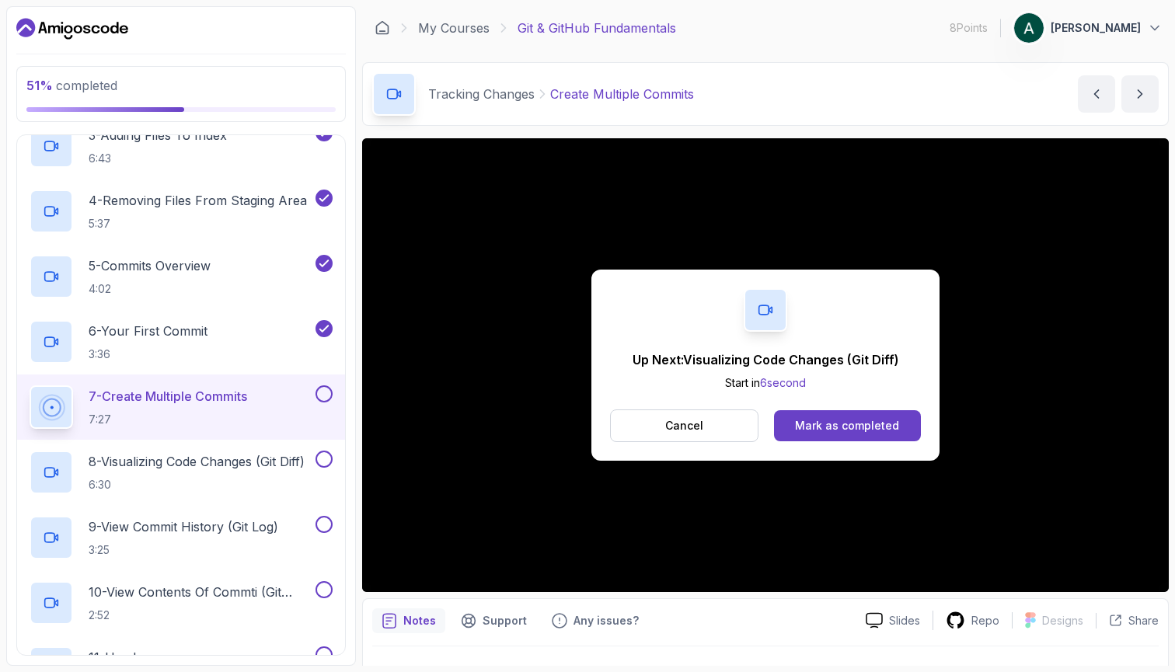
click at [326, 398] on button at bounding box center [323, 393] width 17 height 17
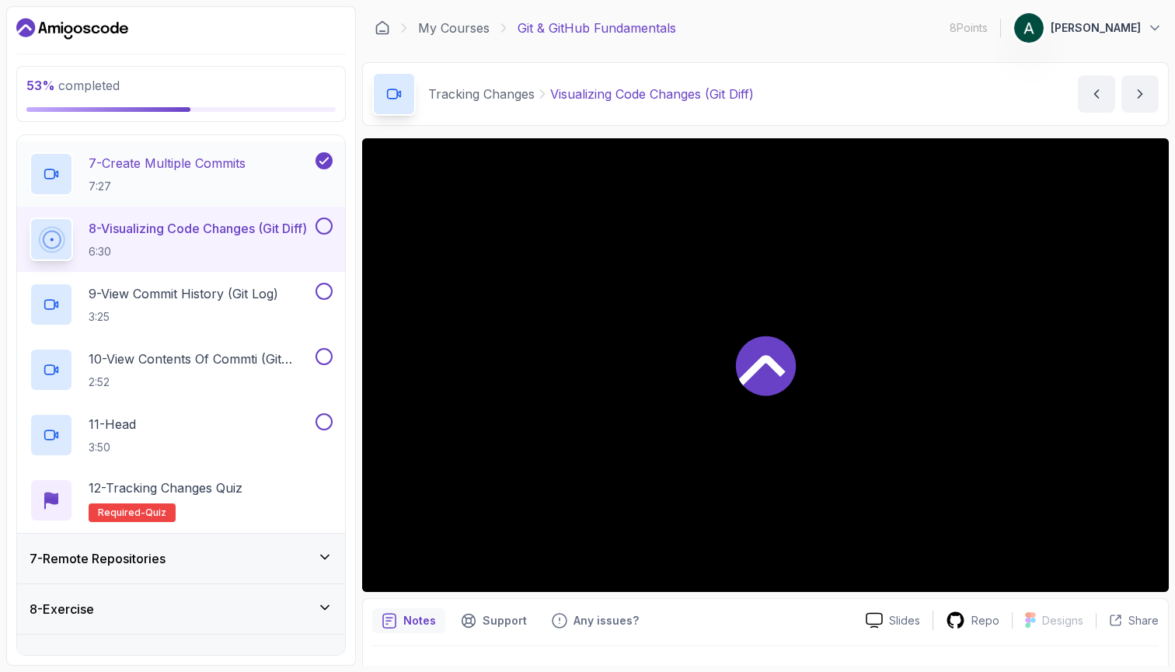
scroll to position [693, 0]
